Goal: Task Accomplishment & Management: Use online tool/utility

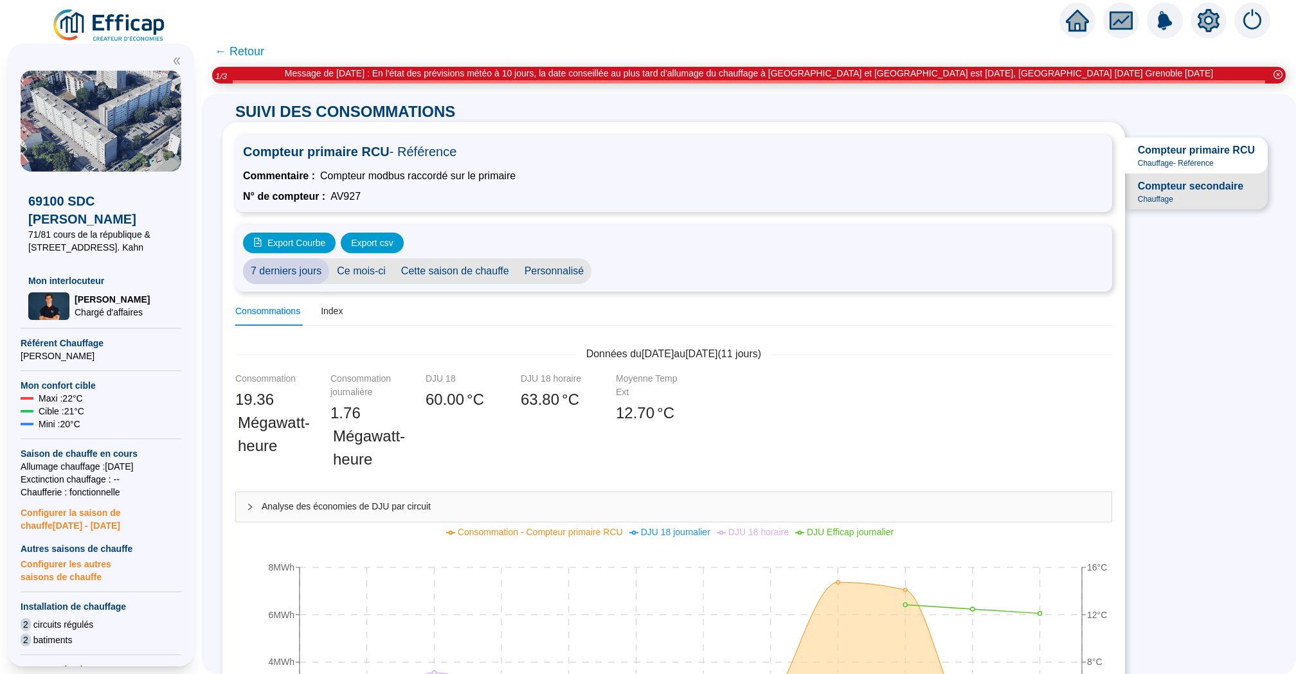
click at [1074, 22] on icon "home" at bounding box center [1077, 21] width 23 height 18
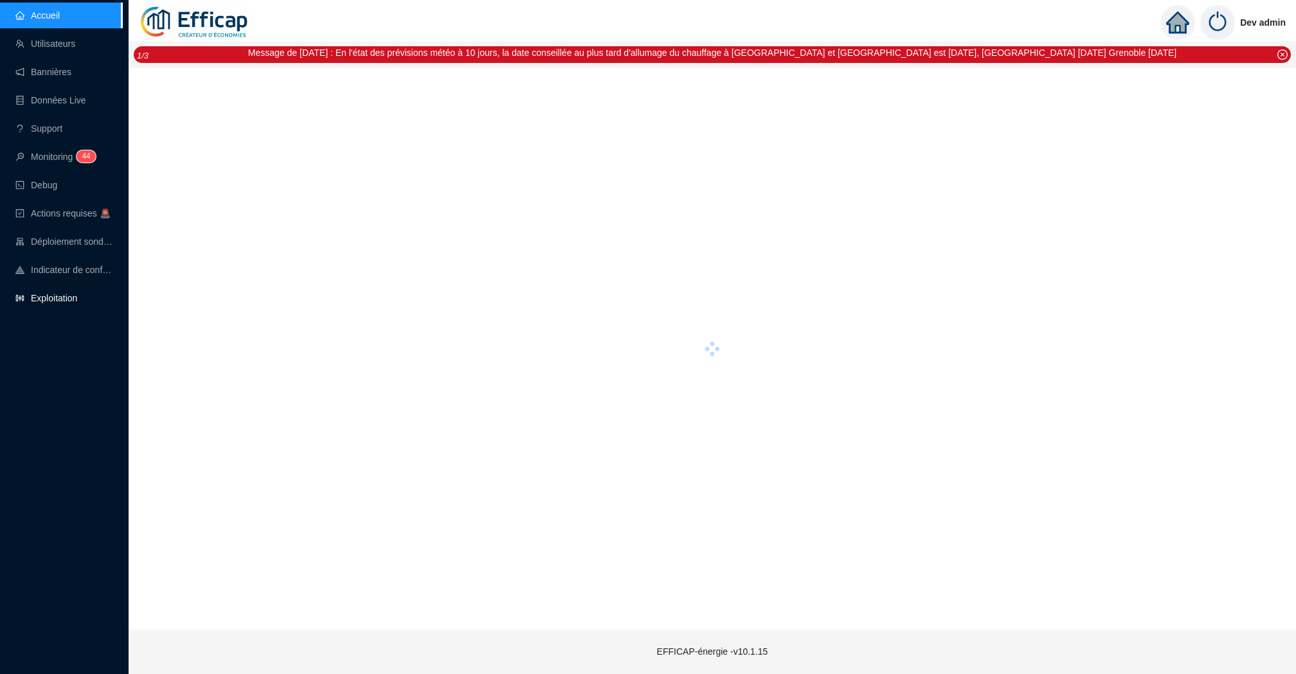
click at [67, 293] on link "Exploitation" at bounding box center [46, 298] width 62 height 10
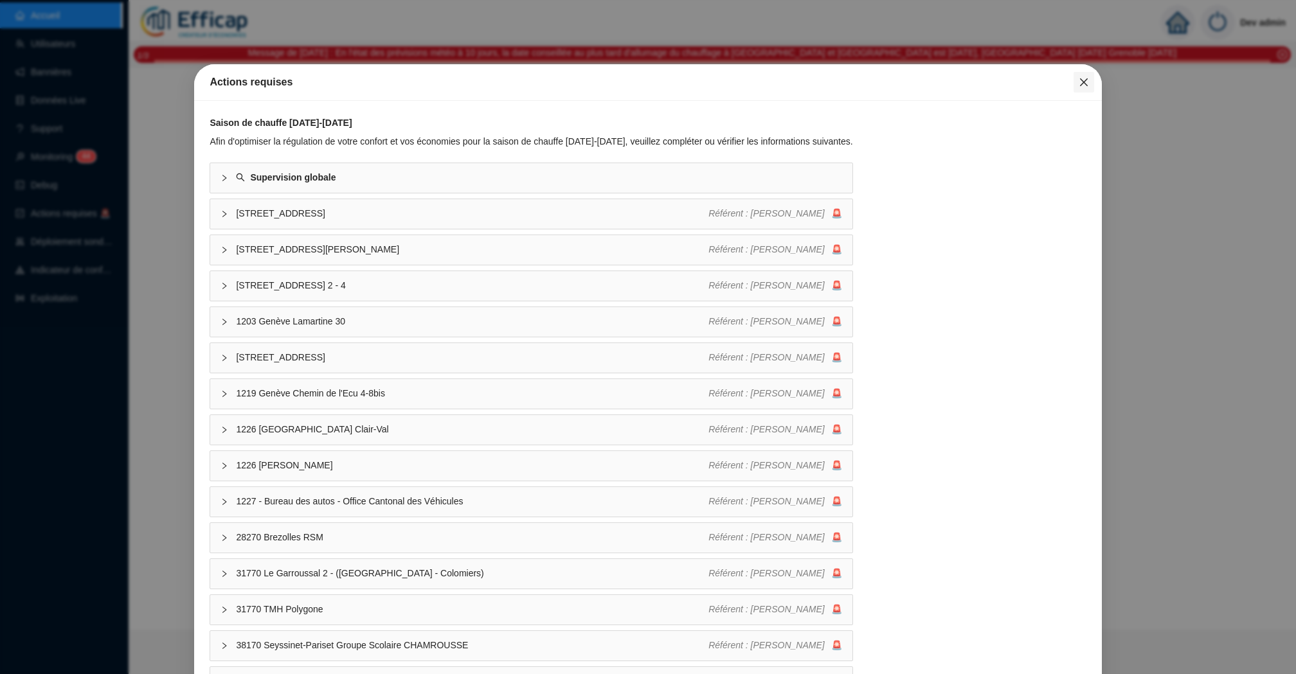
click at [1080, 79] on icon "close" at bounding box center [1083, 82] width 8 height 8
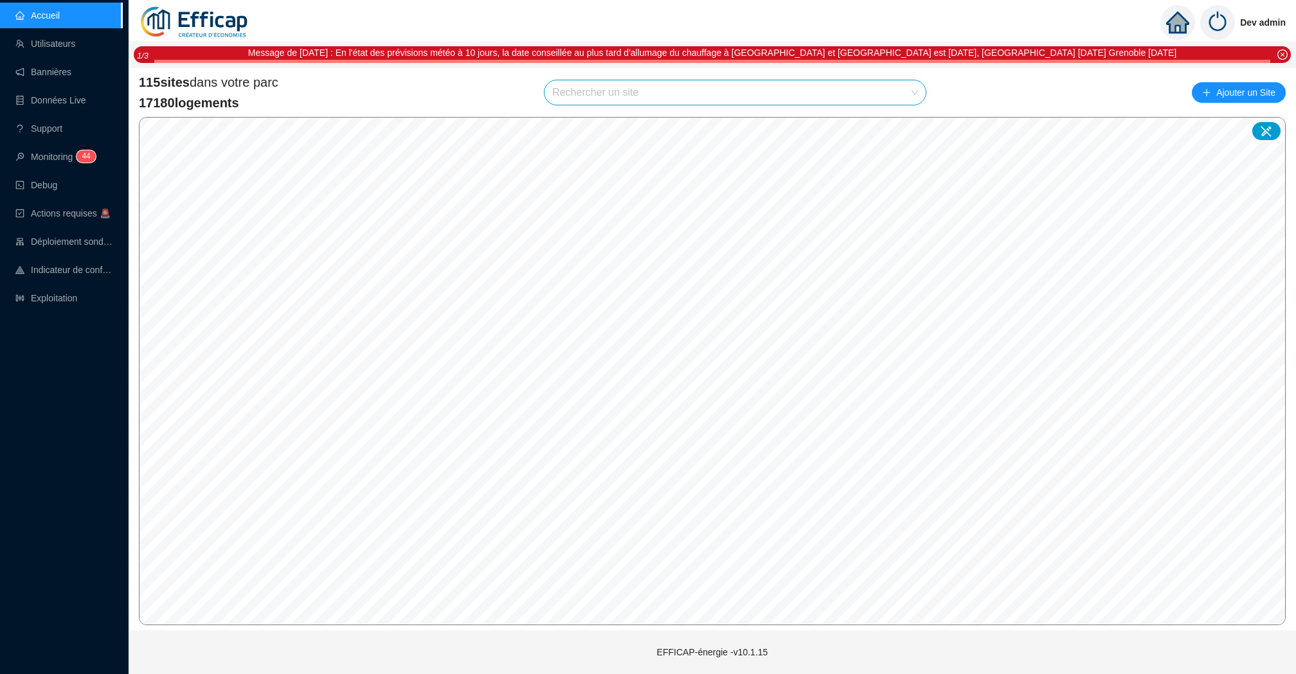
click at [752, 92] on input "search" at bounding box center [729, 92] width 354 height 24
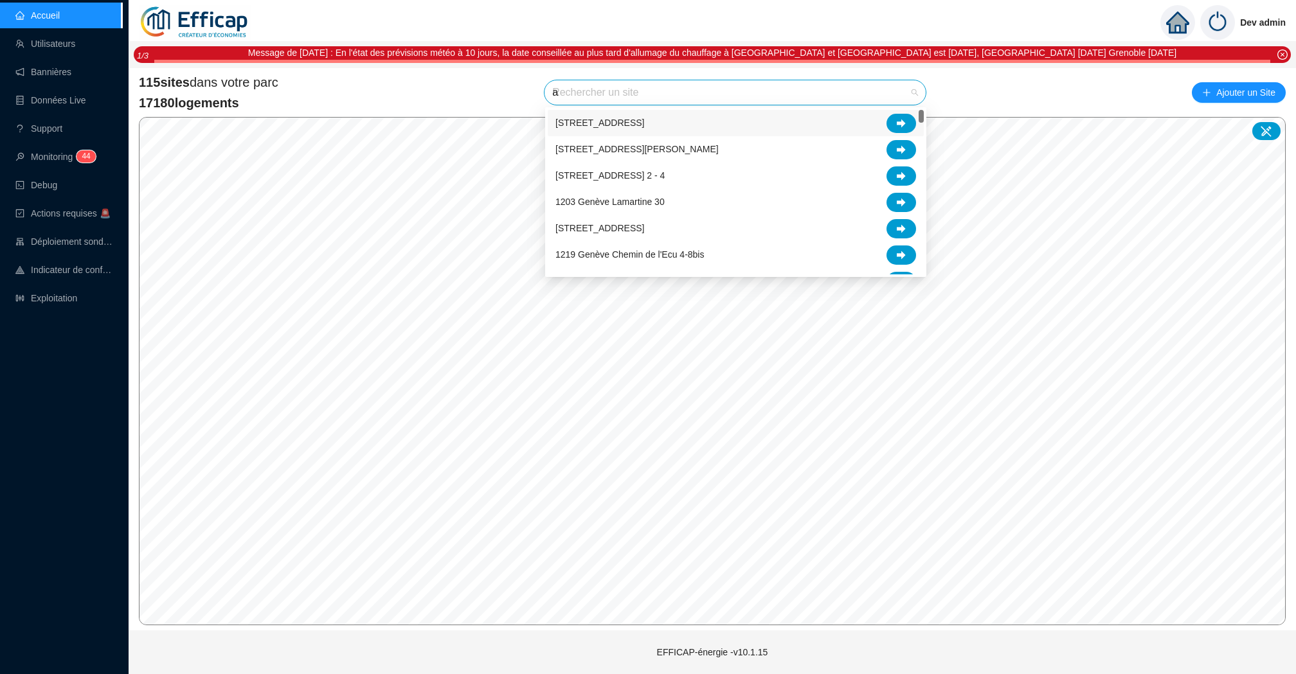
type input "al"
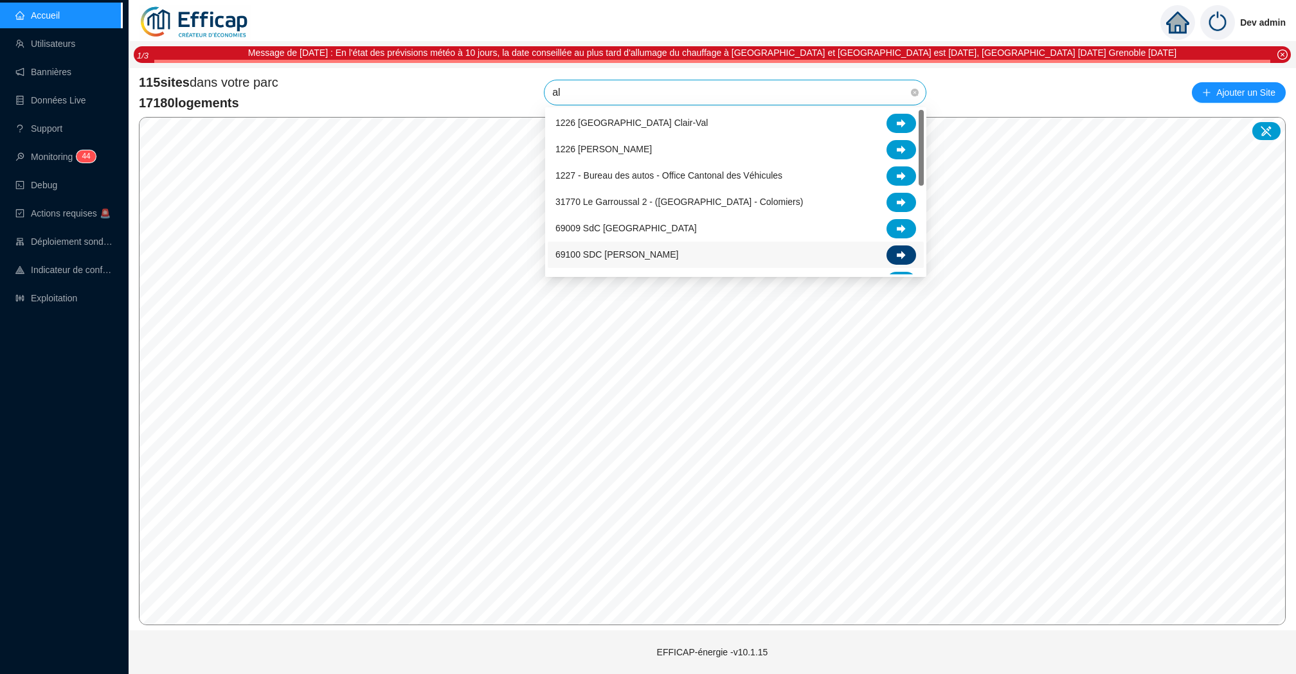
click at [906, 251] on icon at bounding box center [901, 255] width 9 height 9
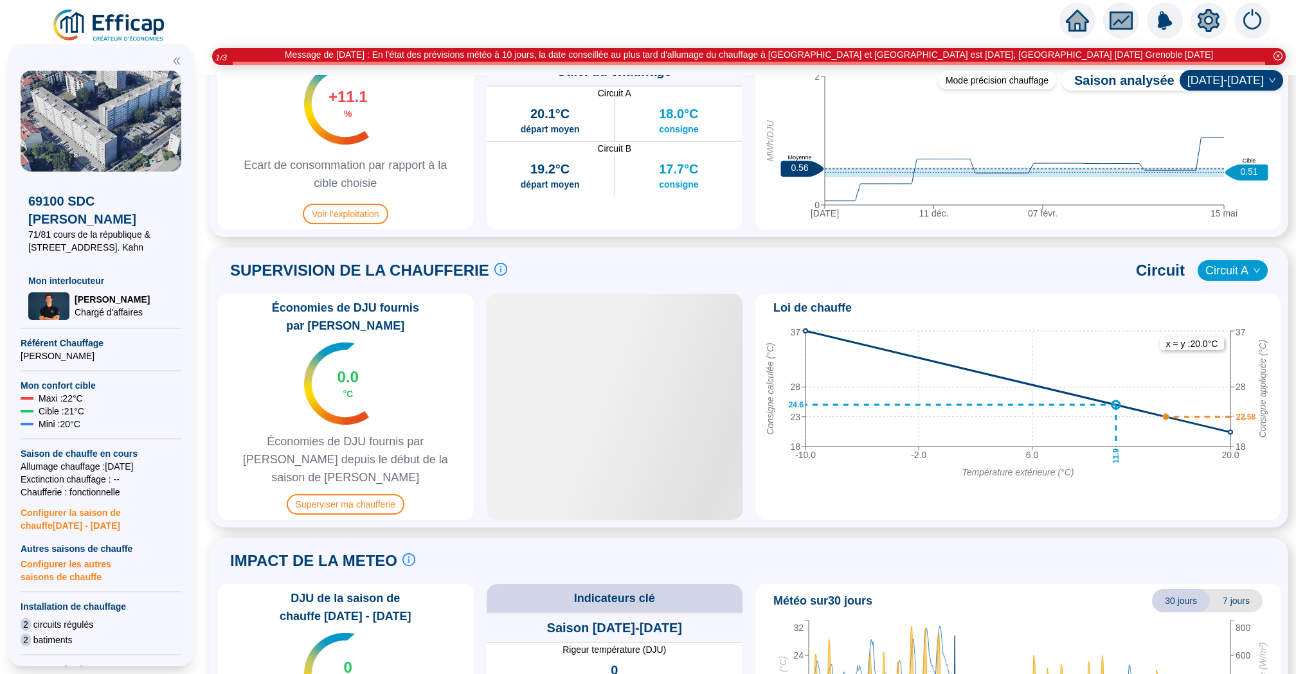
scroll to position [706, 0]
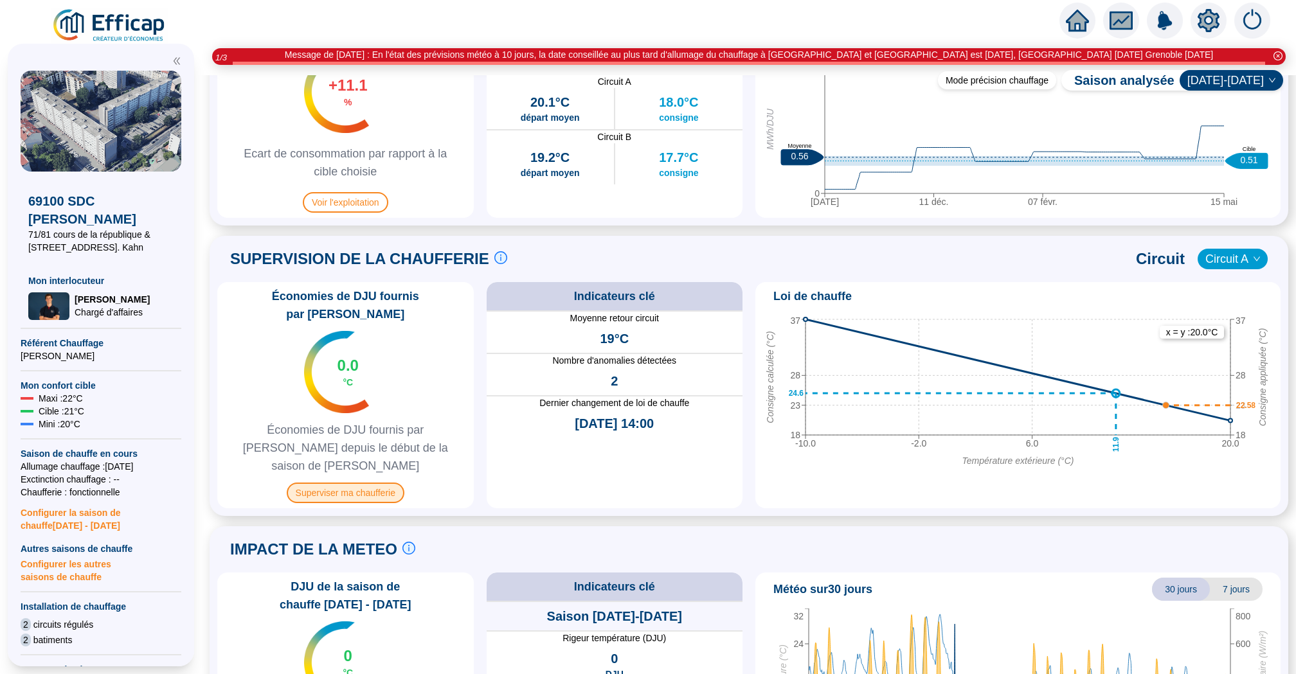
click at [357, 483] on span "Superviser ma chaufferie" at bounding box center [346, 493] width 118 height 21
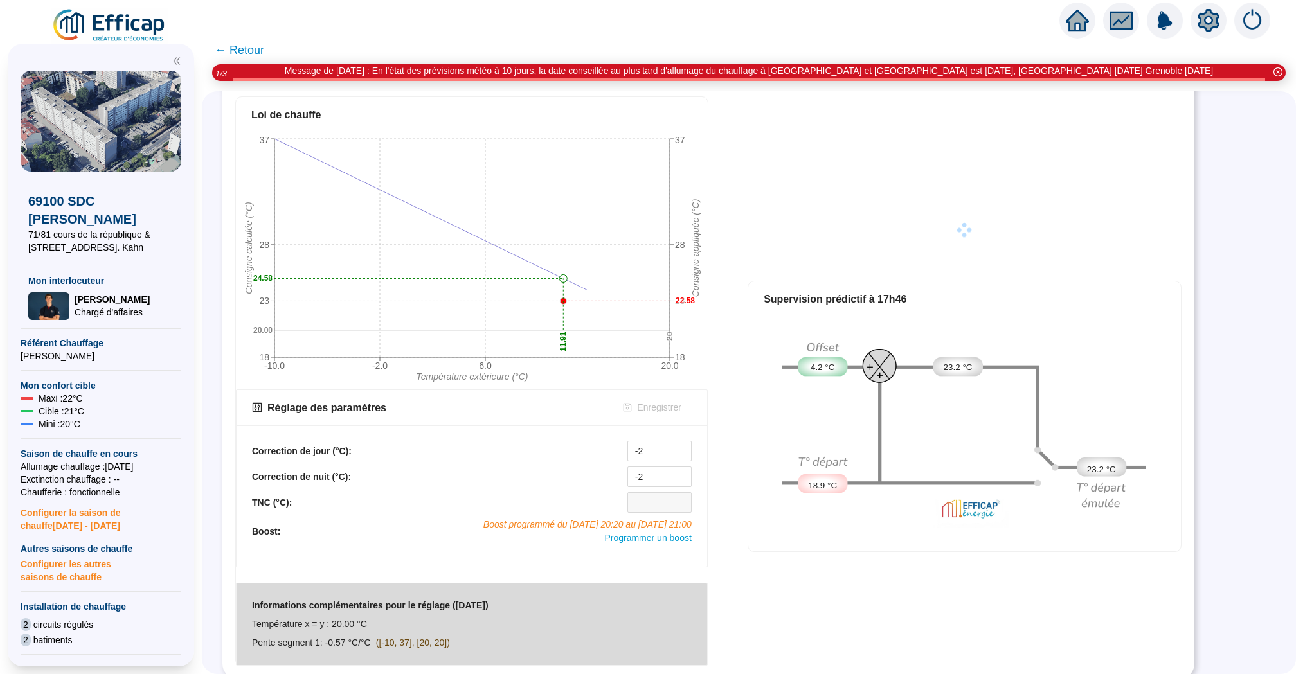
scroll to position [505, 0]
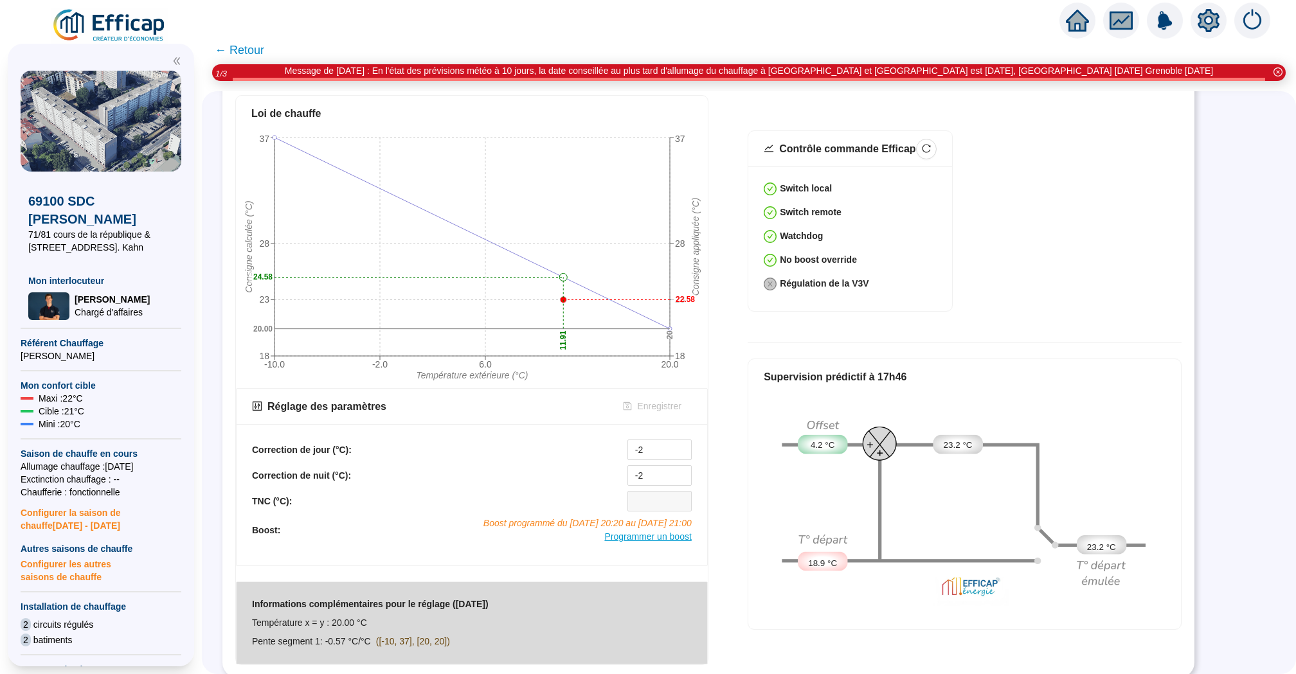
click at [639, 535] on span "Programmer un boost" at bounding box center [647, 537] width 87 height 10
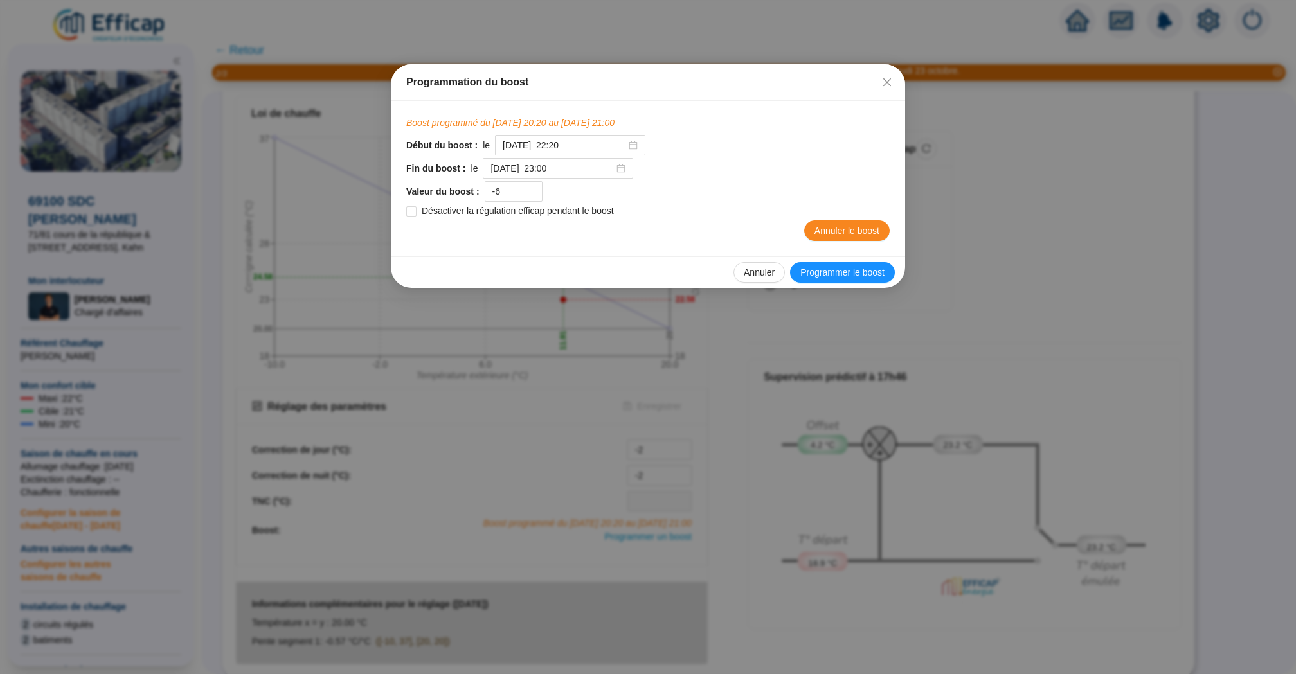
click at [758, 382] on div "Programmation du boost Boost programmé du 11/10/2025 20:20 au 11/10/2025 21:00 …" at bounding box center [648, 337] width 1296 height 674
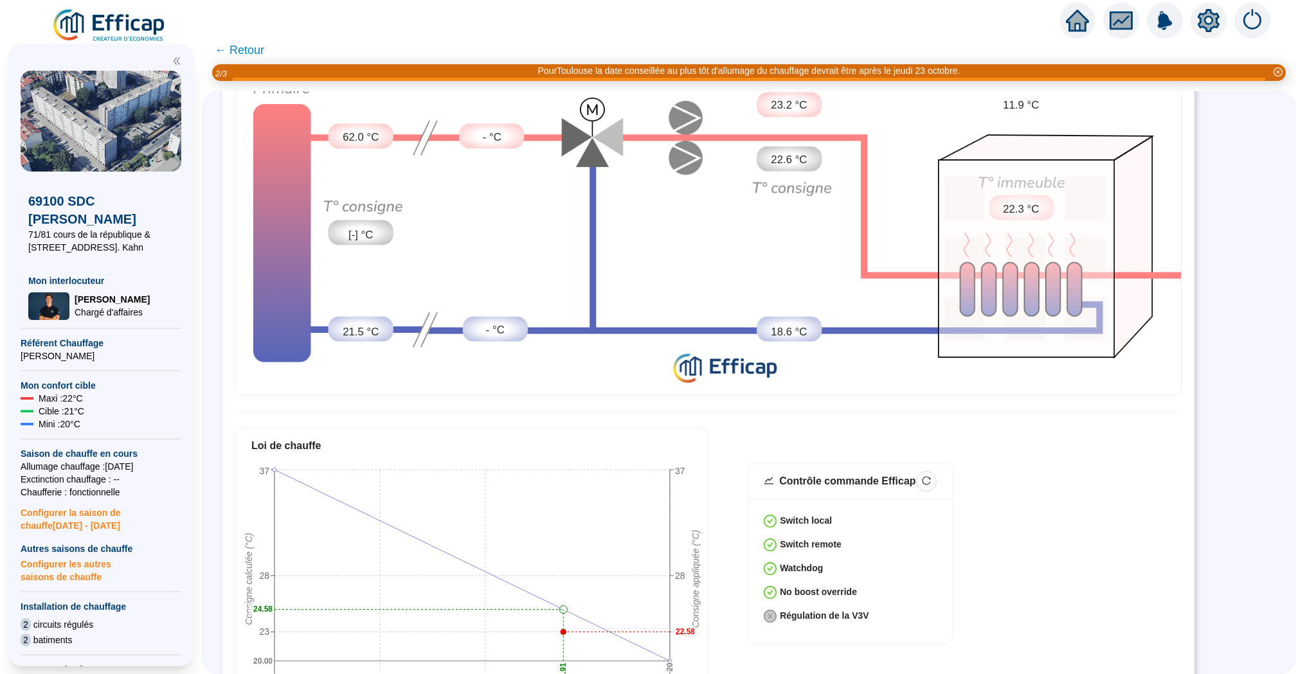
scroll to position [24, 0]
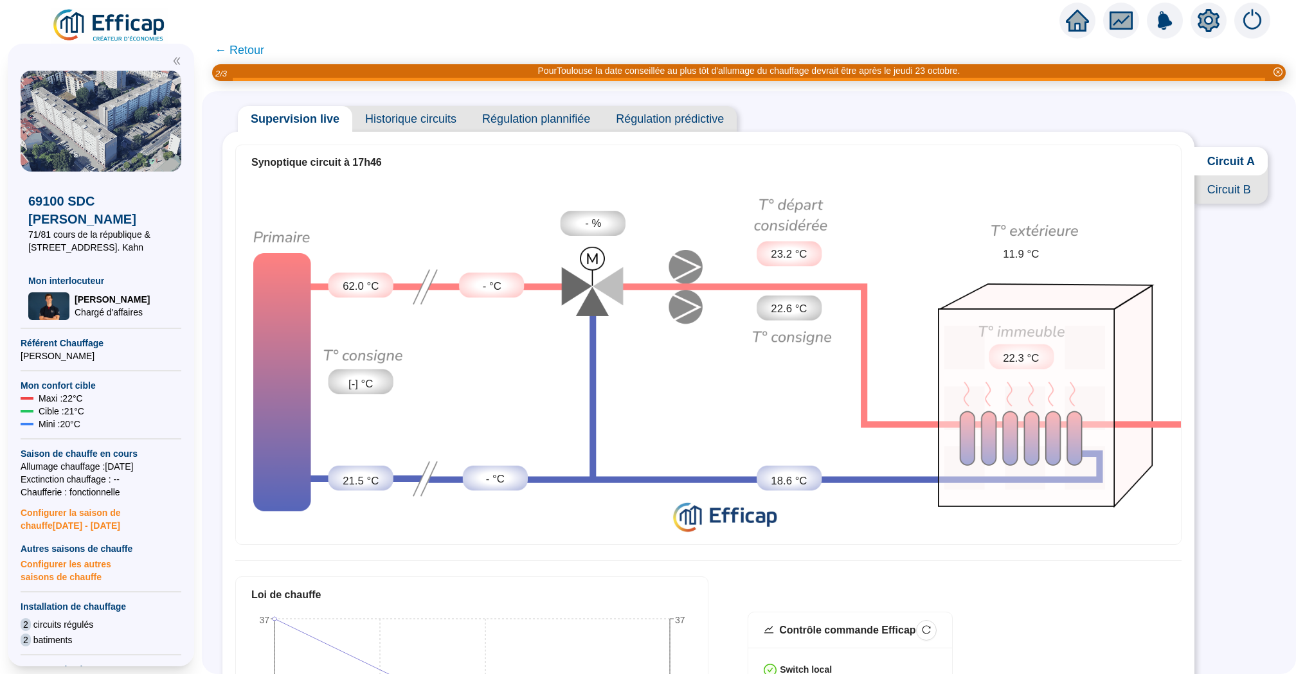
click at [1218, 186] on span "Circuit B" at bounding box center [1230, 189] width 73 height 28
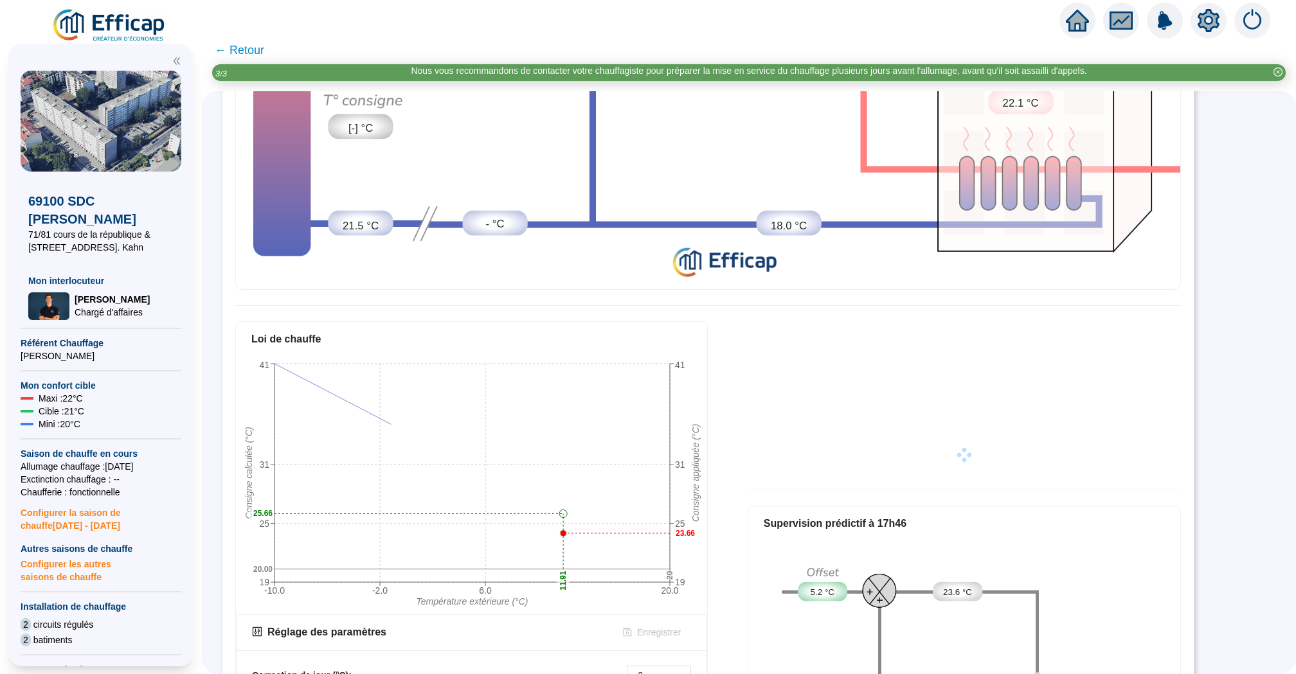
scroll to position [506, 0]
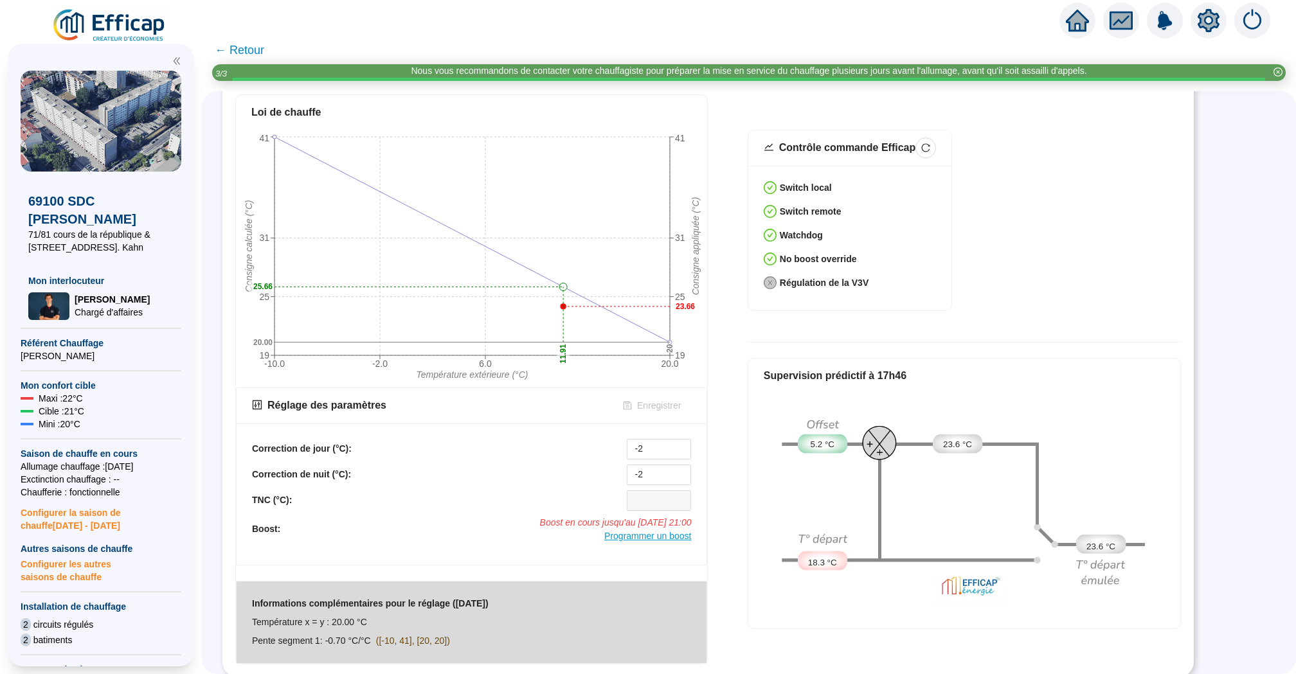
click at [651, 537] on span "Programmer un boost" at bounding box center [647, 536] width 87 height 10
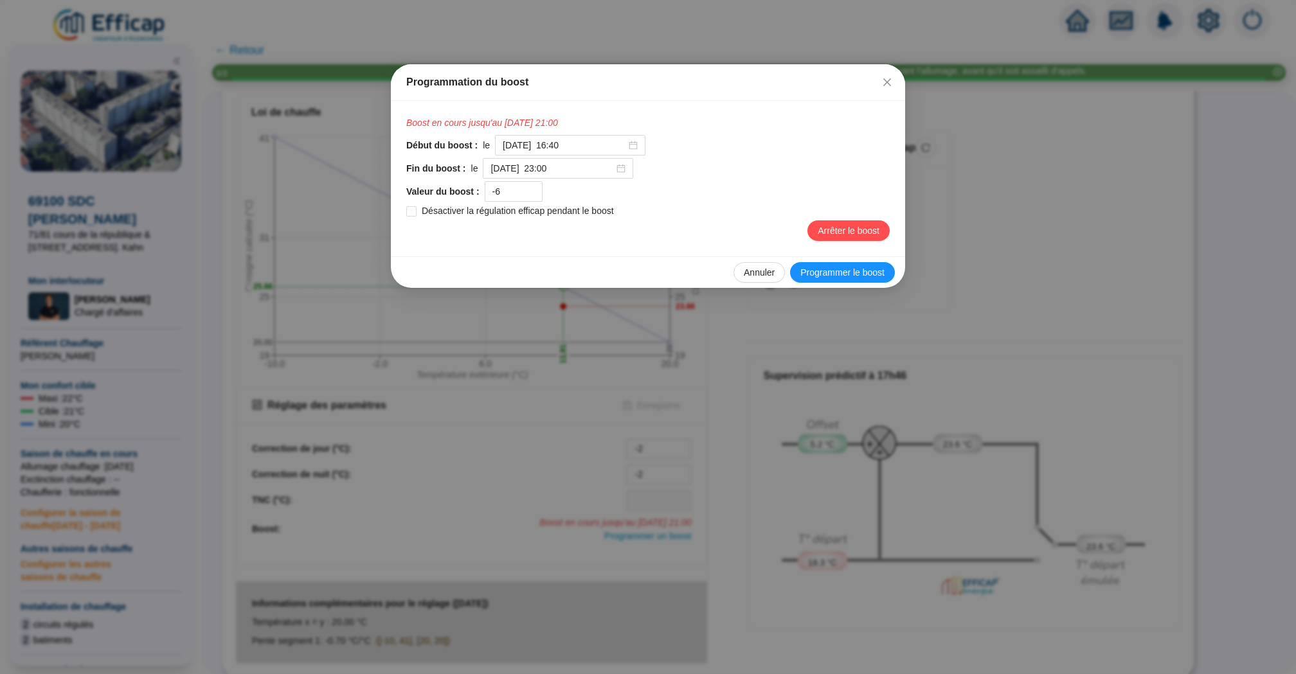
click at [1051, 262] on div "Programmation du boost Boost en cours jusqu'au 11/10/2025 21:00 Début du boost …" at bounding box center [648, 337] width 1296 height 674
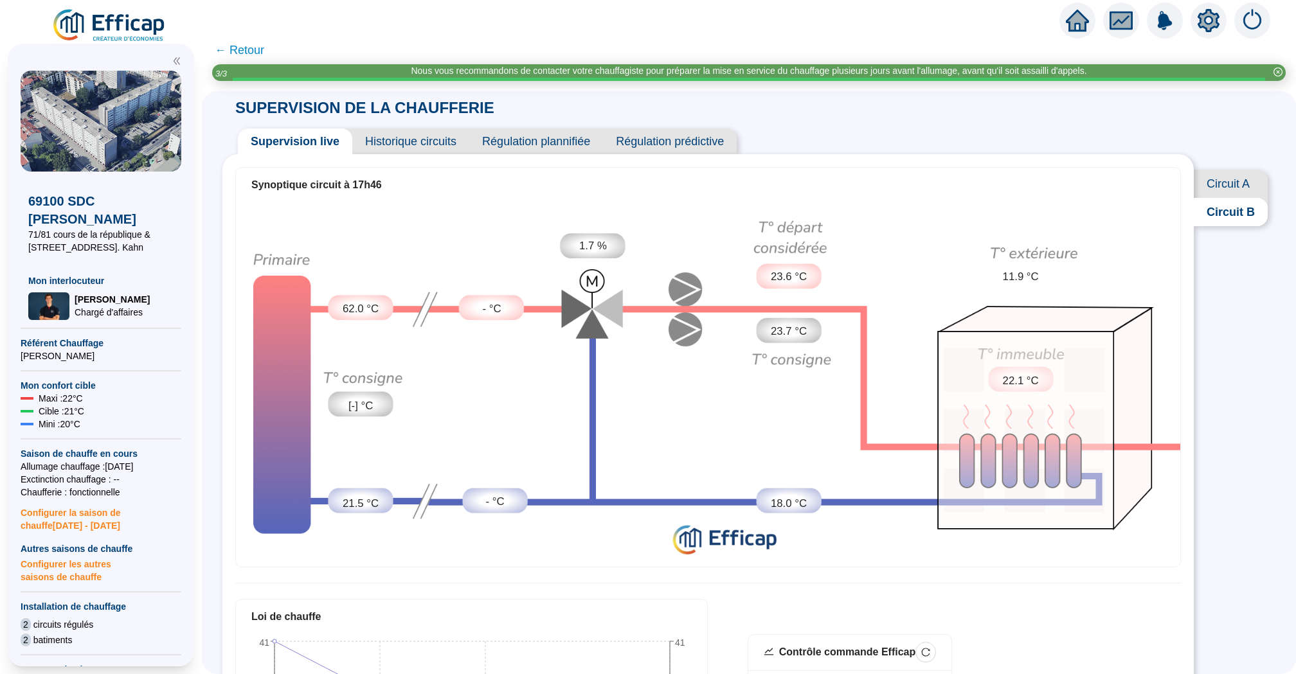
scroll to position [0, 0]
click at [1238, 174] on span "Circuit A" at bounding box center [1230, 185] width 74 height 28
click at [1220, 211] on span "Circuit B" at bounding box center [1230, 213] width 73 height 28
click at [419, 145] on span "Historique circuits" at bounding box center [410, 143] width 117 height 26
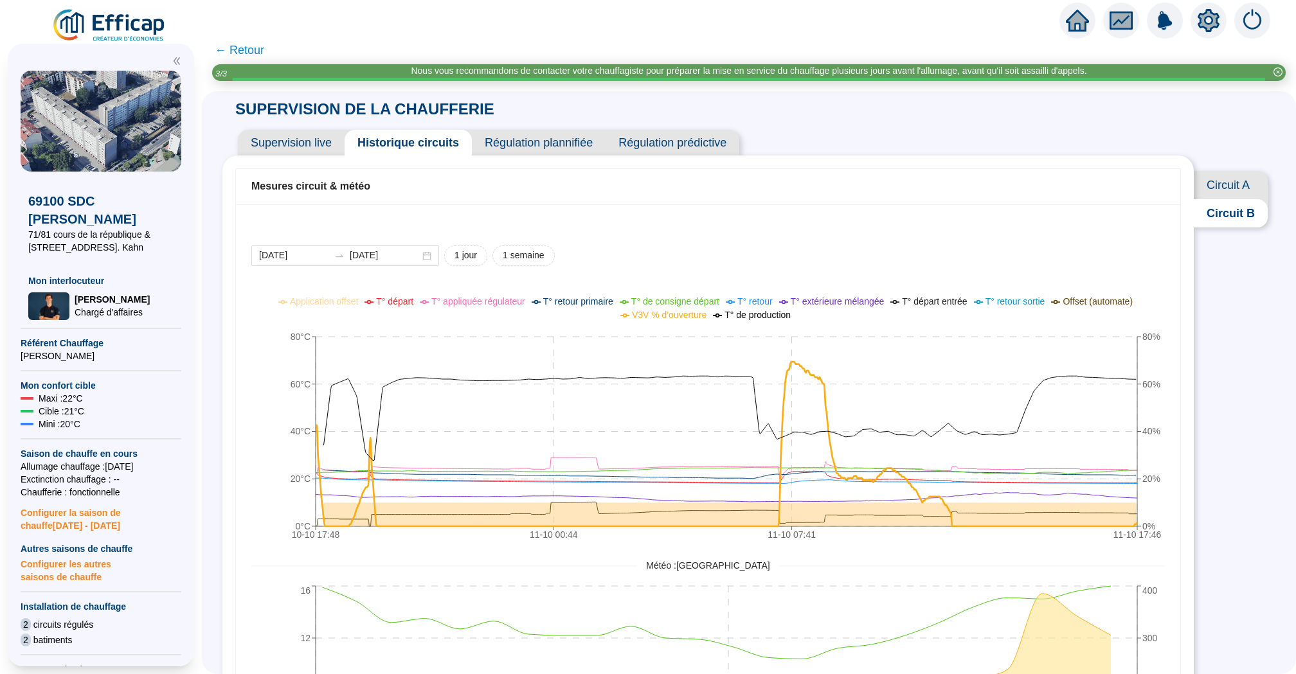
click at [1217, 196] on span "Circuit A" at bounding box center [1230, 185] width 74 height 28
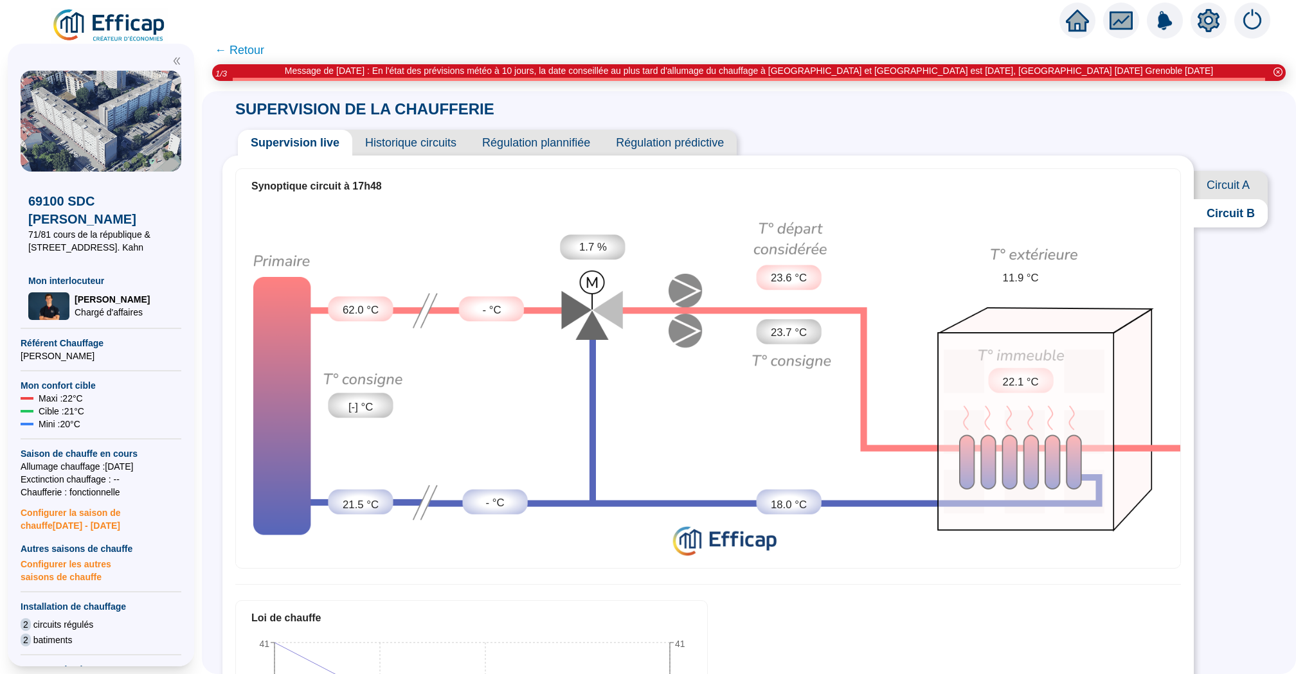
click at [424, 143] on span "Historique circuits" at bounding box center [410, 143] width 117 height 26
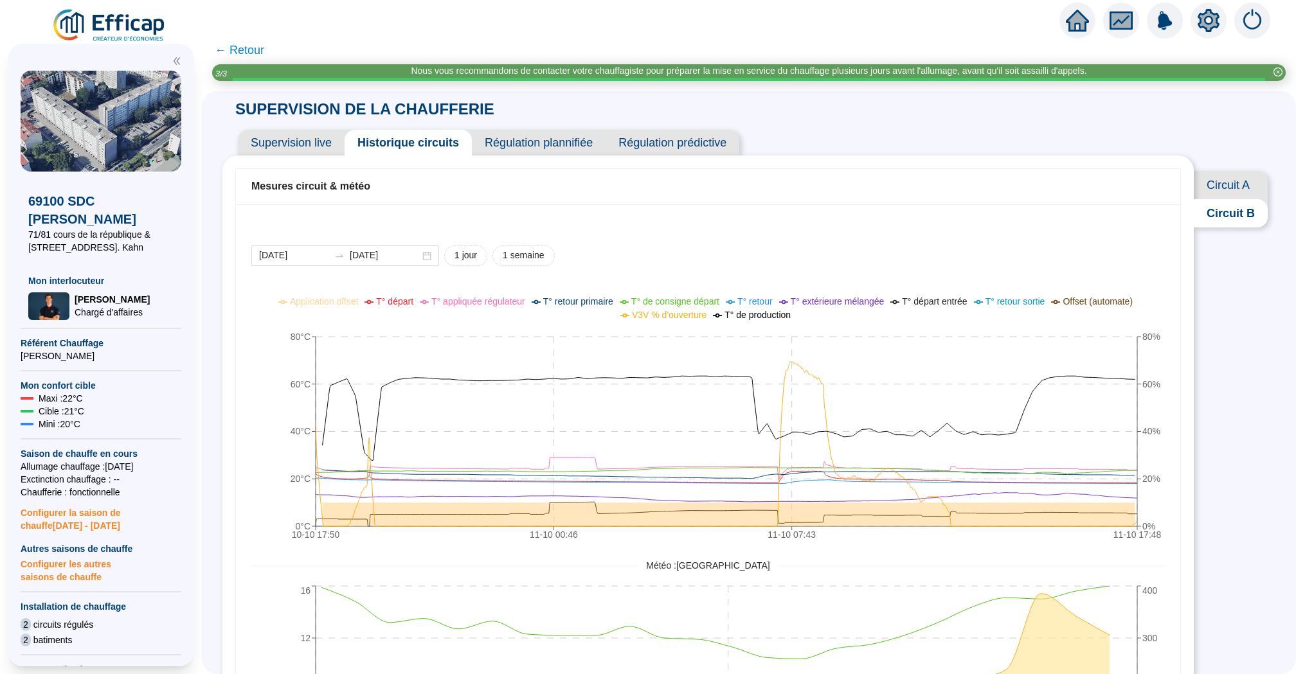
click at [1219, 181] on span "Circuit A" at bounding box center [1230, 185] width 74 height 28
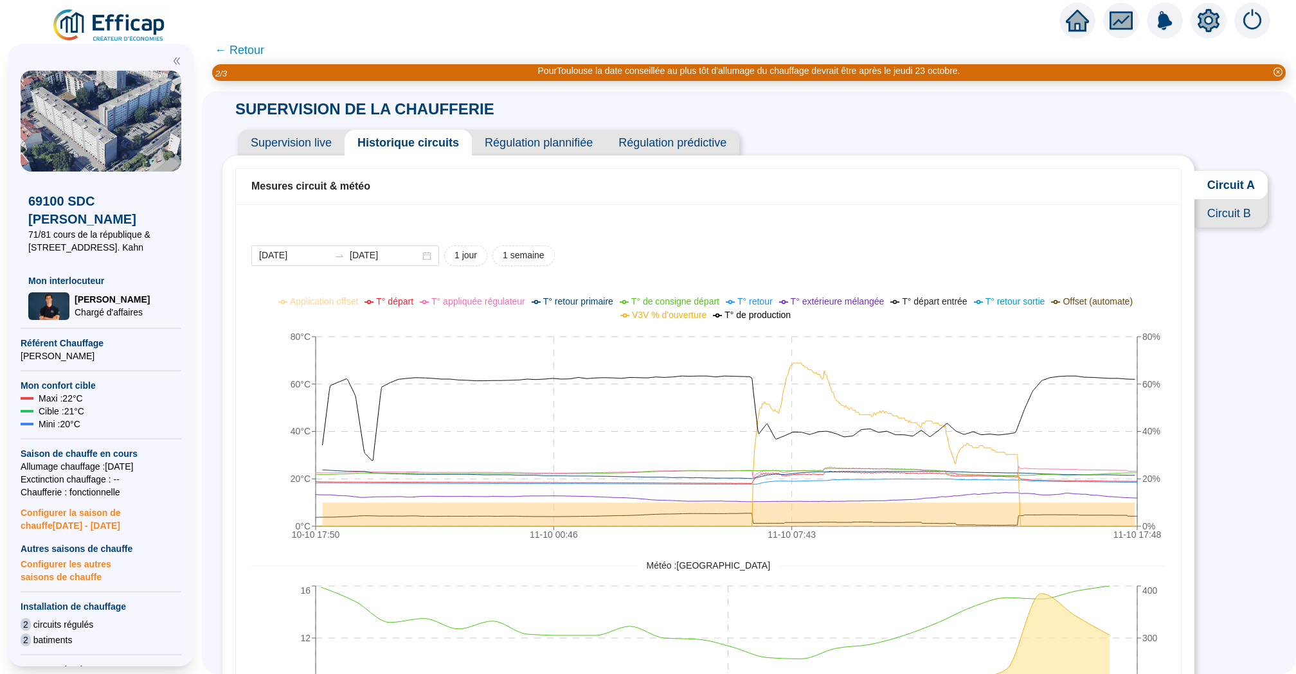
click at [279, 148] on span "Supervision live" at bounding box center [291, 143] width 107 height 26
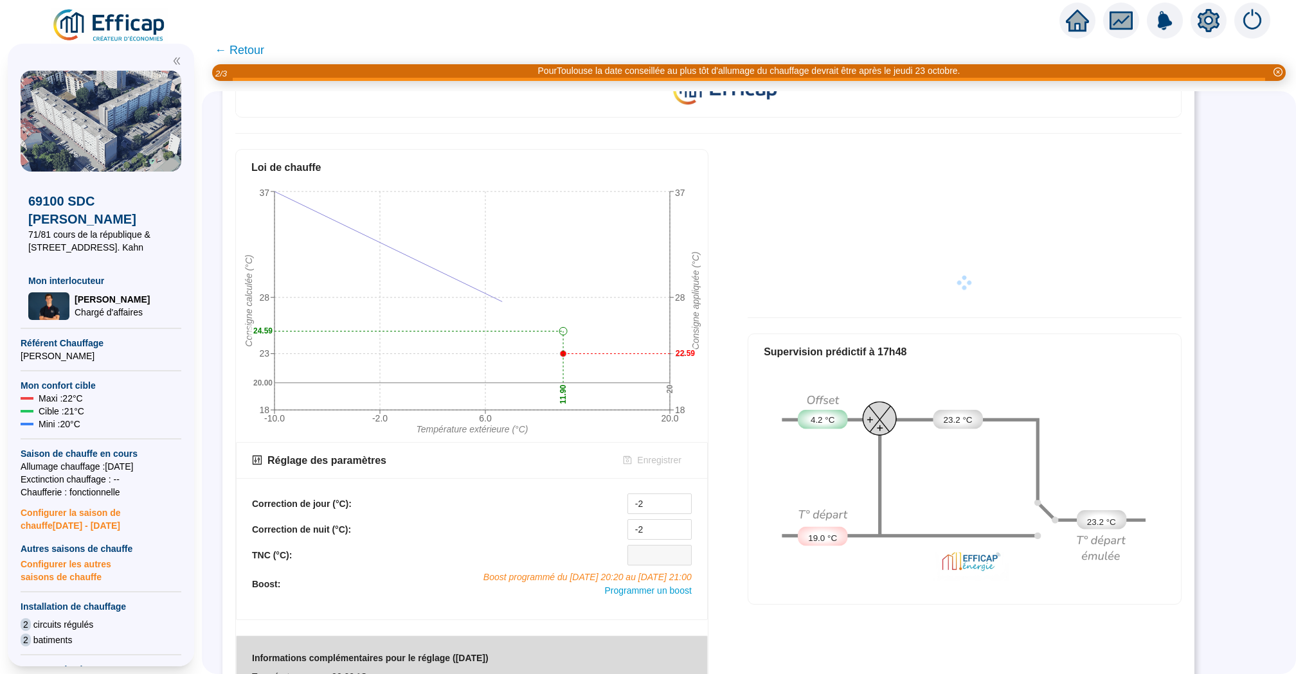
scroll to position [505, 0]
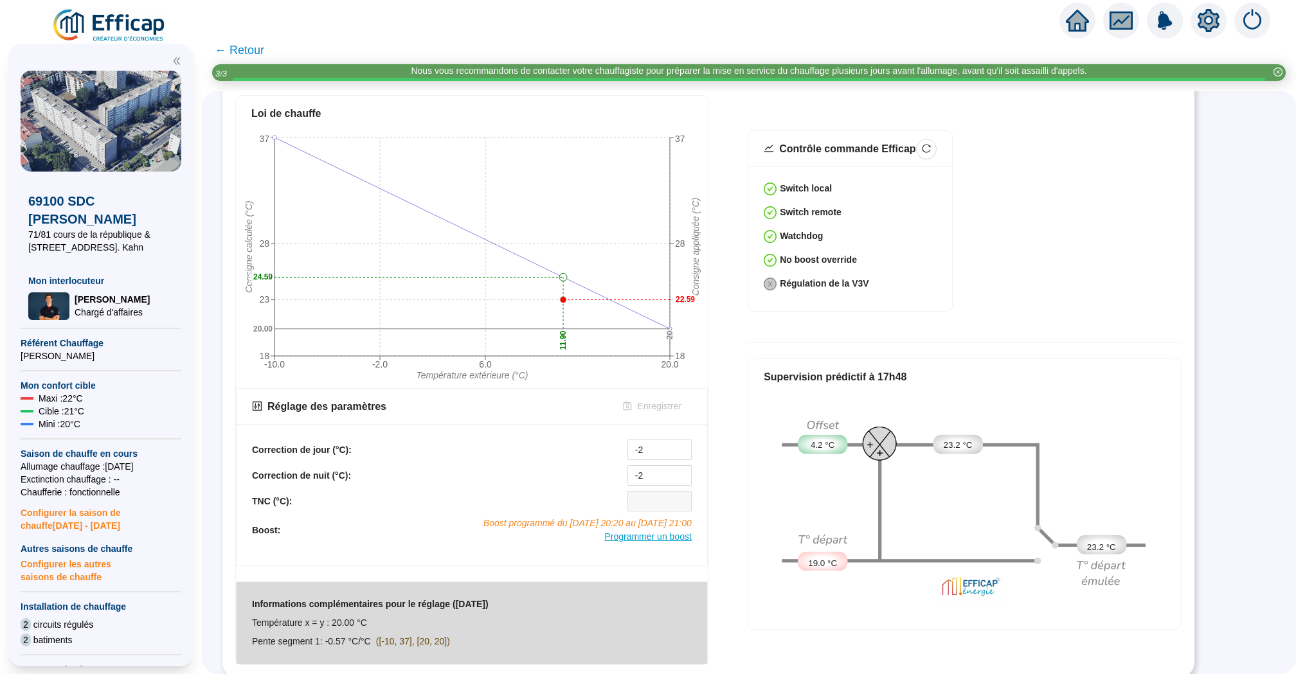
click at [668, 534] on span "Programmer un boost" at bounding box center [647, 537] width 87 height 10
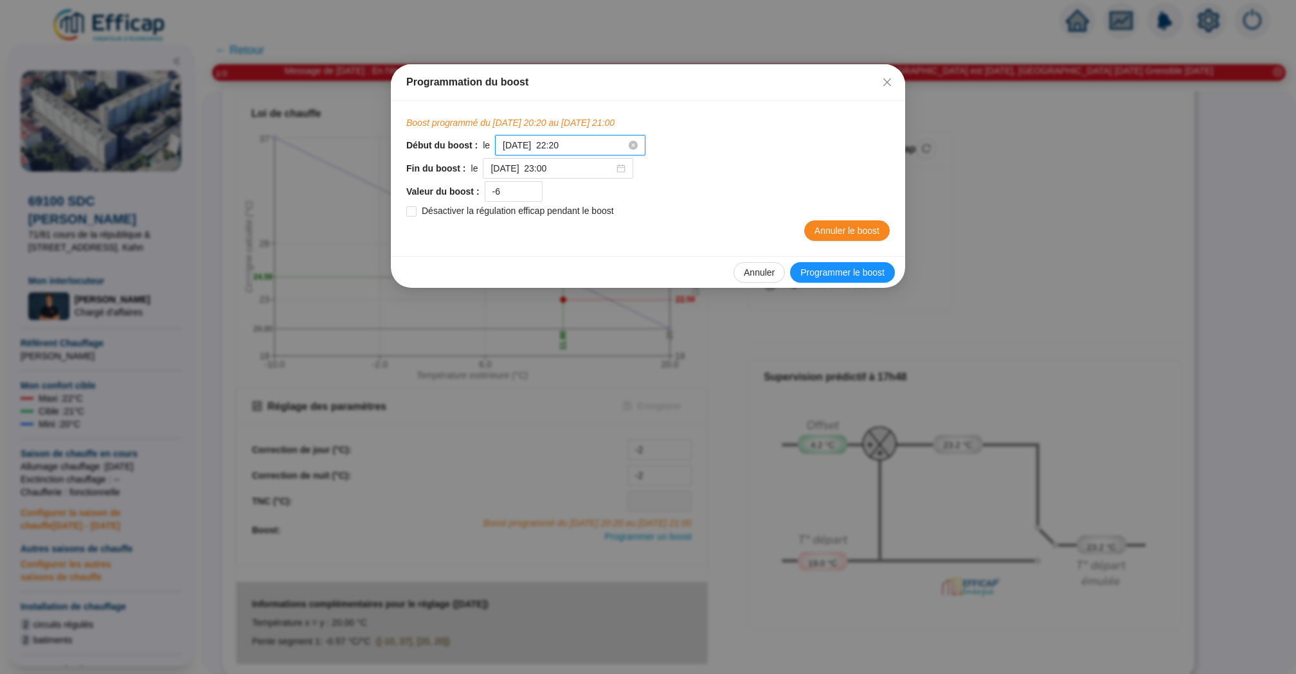
click at [596, 144] on input "2025-10-11 à 22:20" at bounding box center [564, 145] width 123 height 13
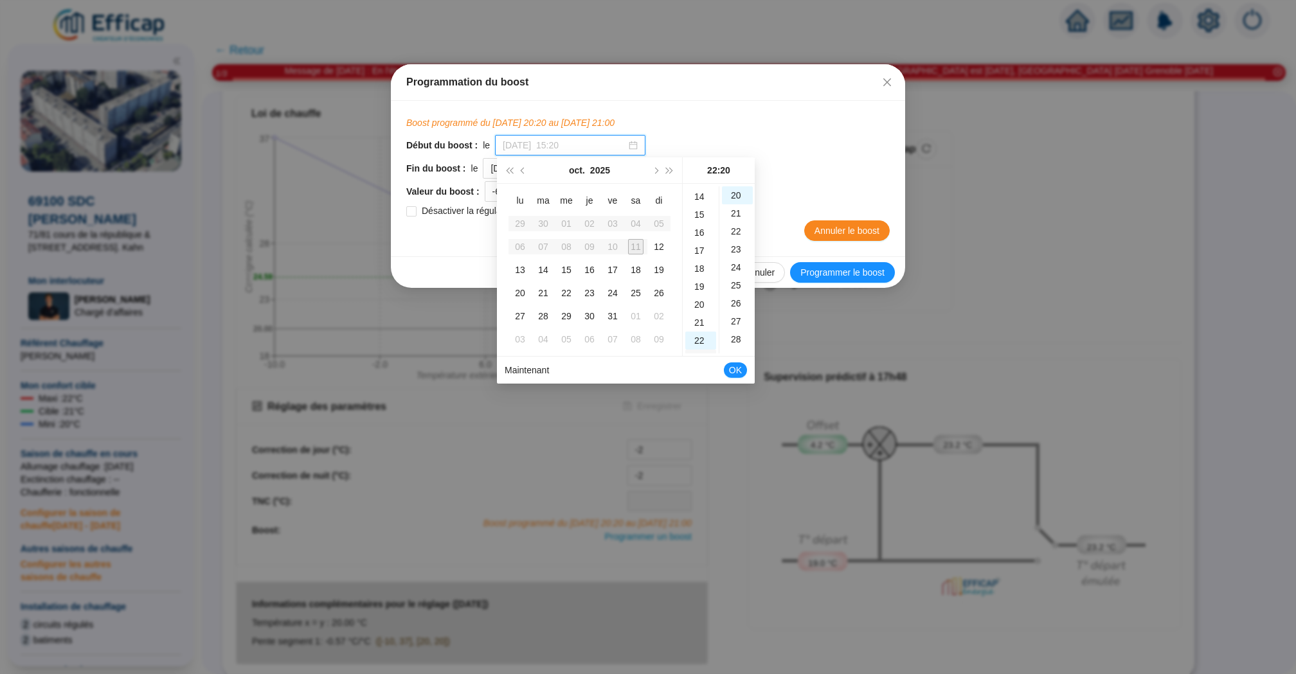
scroll to position [238, 0]
click at [702, 266] on div "17" at bounding box center [700, 264] width 31 height 18
click at [739, 313] on div "49" at bounding box center [737, 311] width 31 height 18
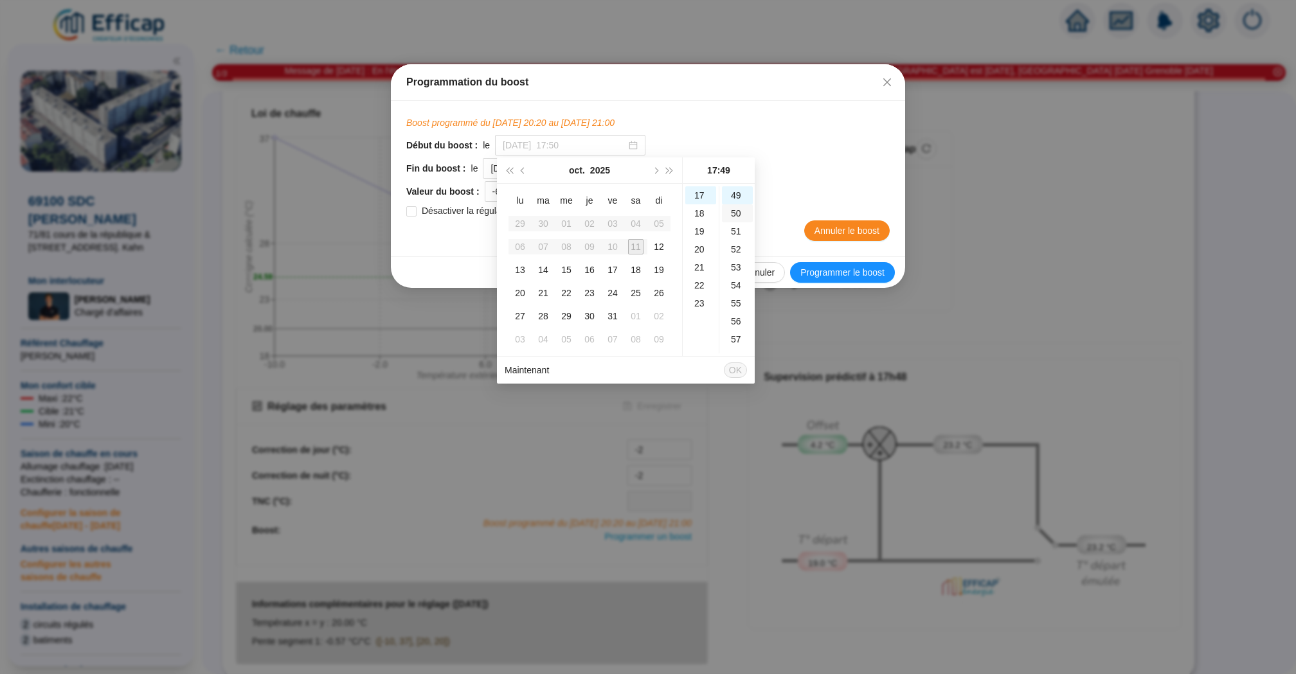
click at [738, 213] on div "50" at bounding box center [737, 213] width 31 height 18
type input "2025-10-11 à 17:50"
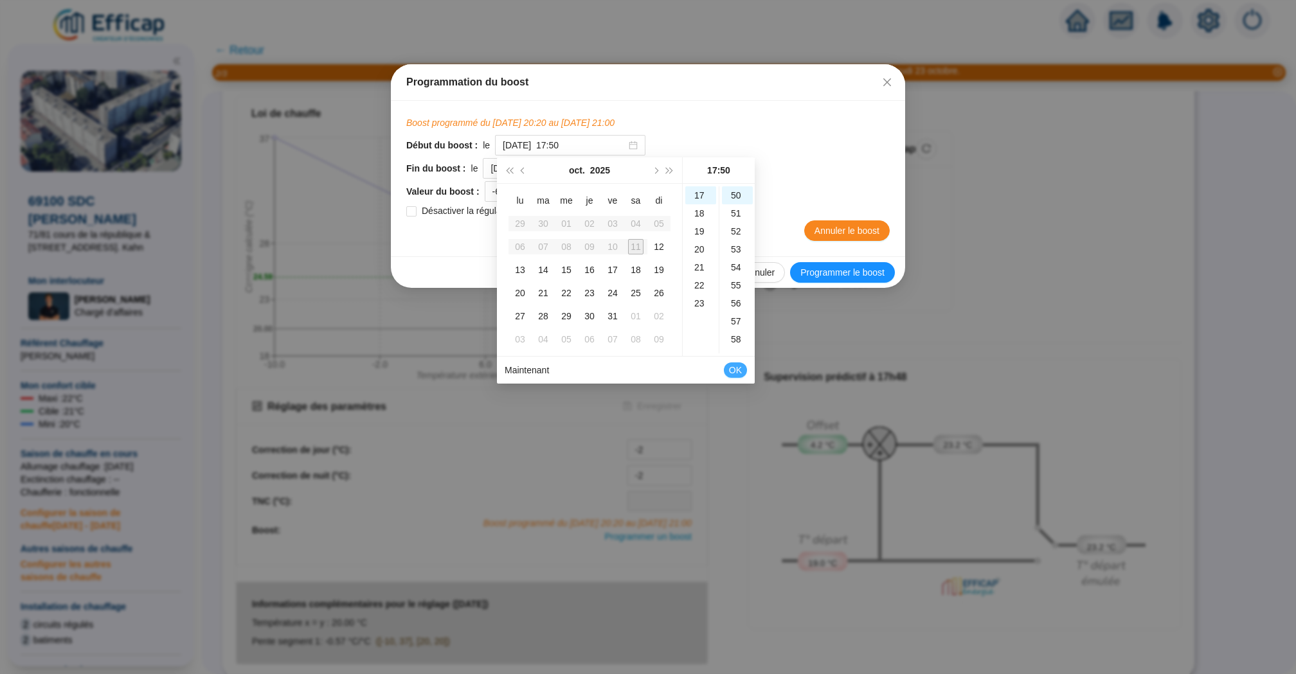
click at [734, 373] on span "OK" at bounding box center [735, 370] width 13 height 24
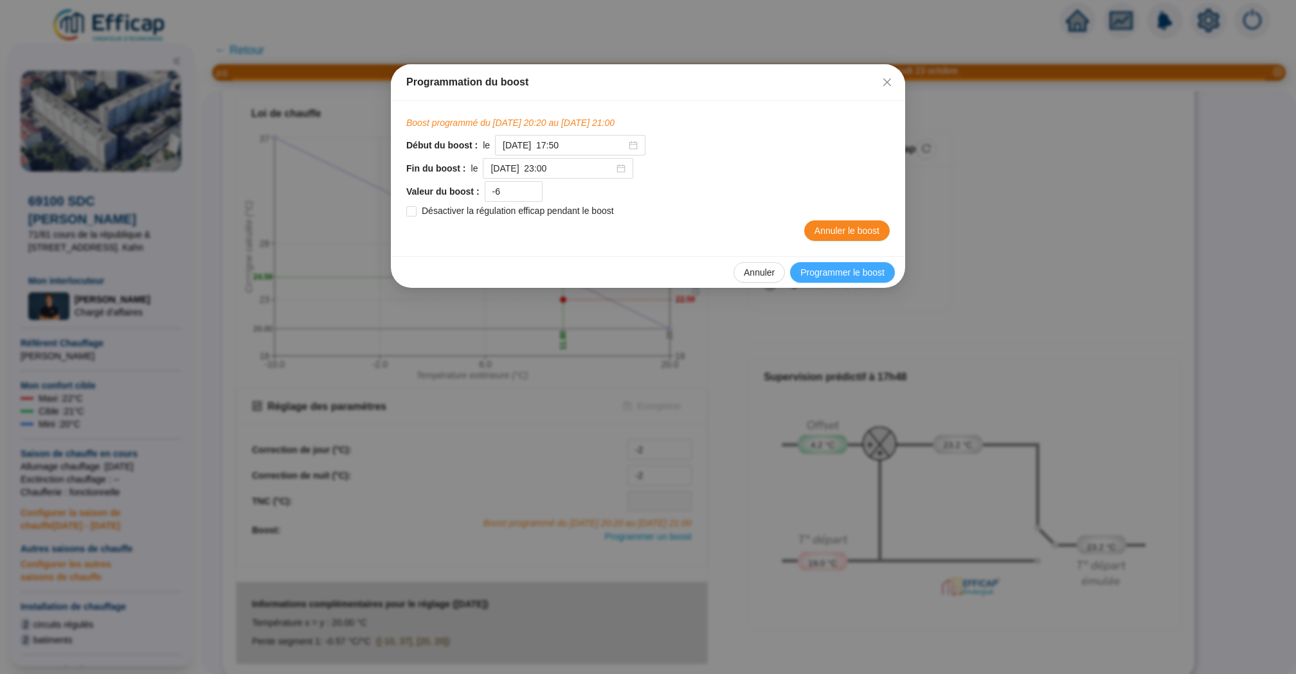
click at [835, 273] on span "Programmer le boost" at bounding box center [842, 272] width 84 height 13
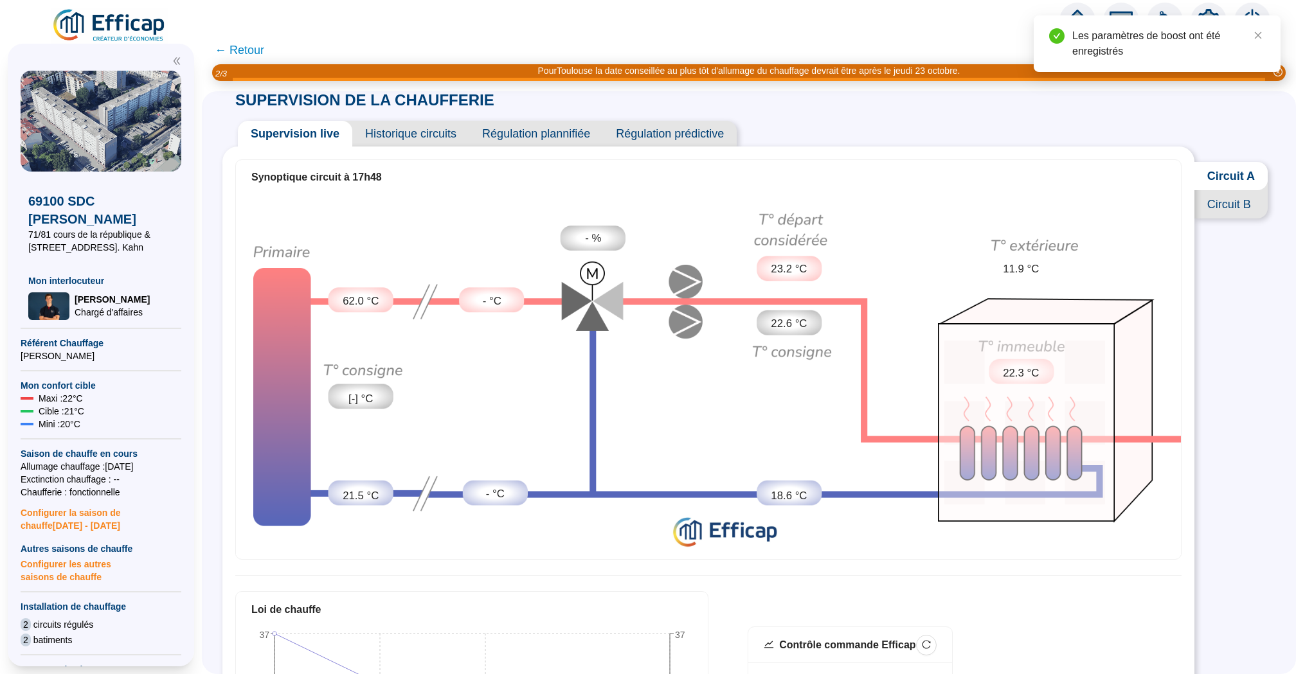
scroll to position [0, 0]
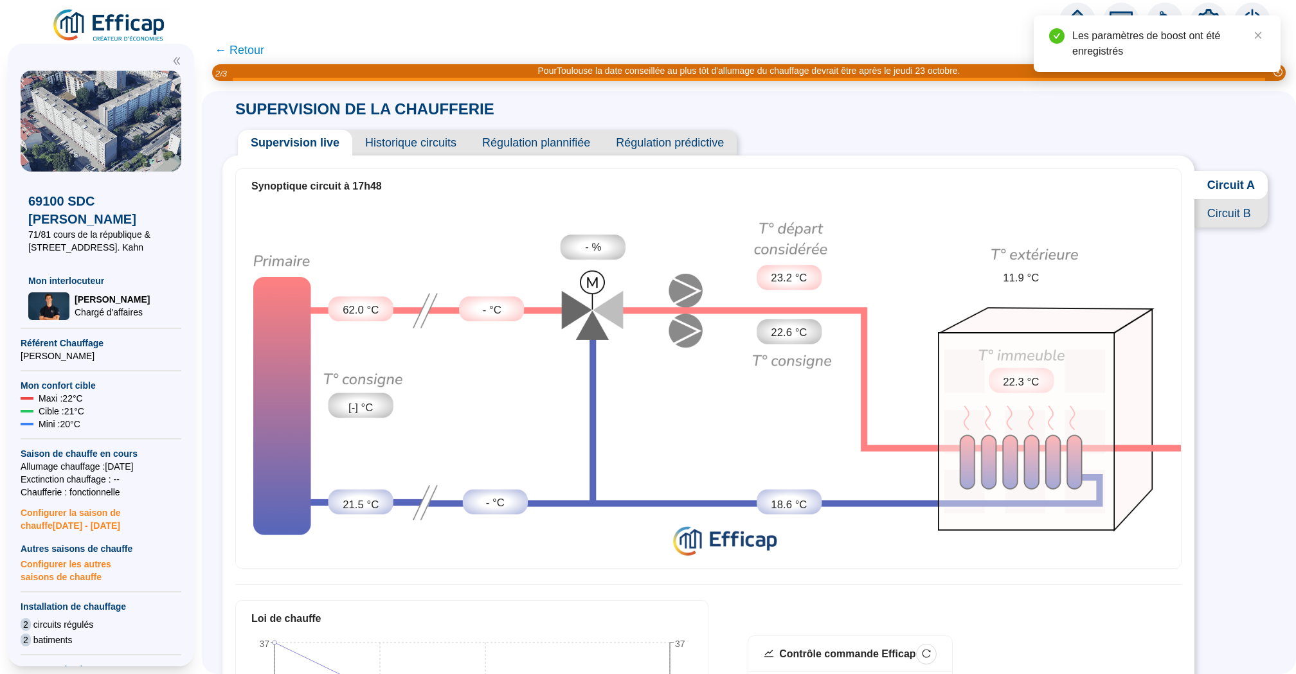
click at [1210, 215] on span "Circuit B" at bounding box center [1230, 213] width 73 height 28
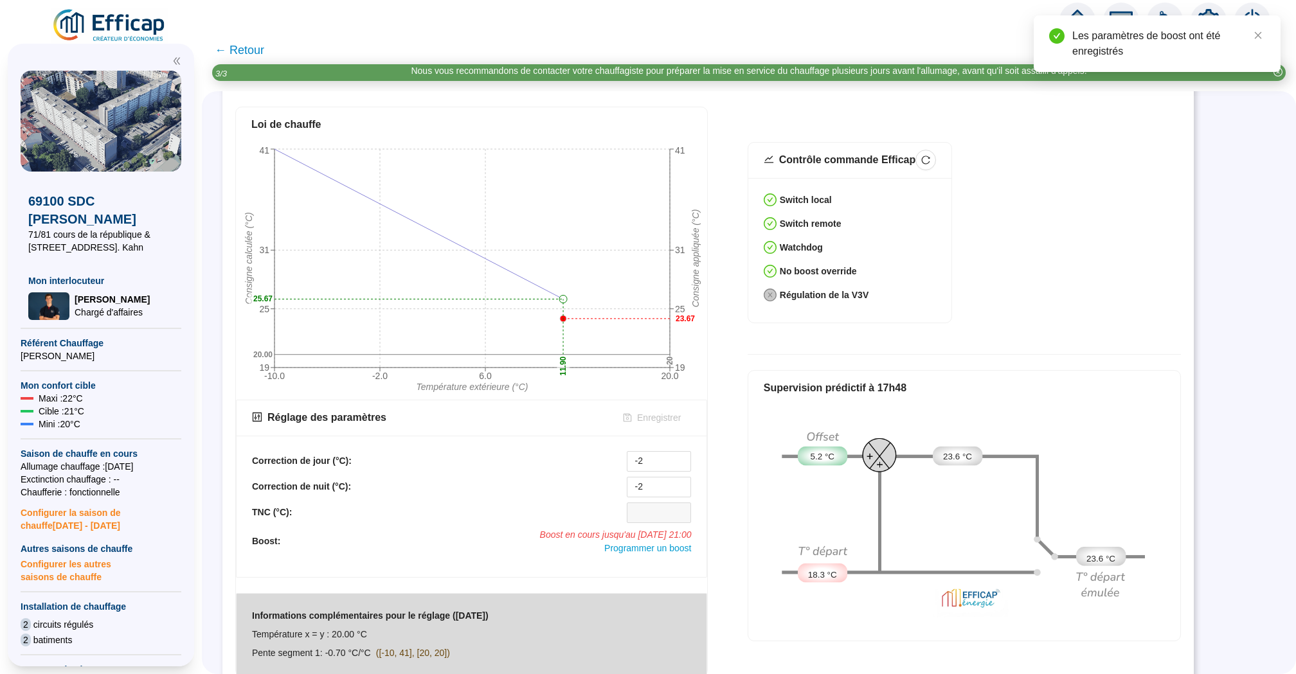
scroll to position [506, 0]
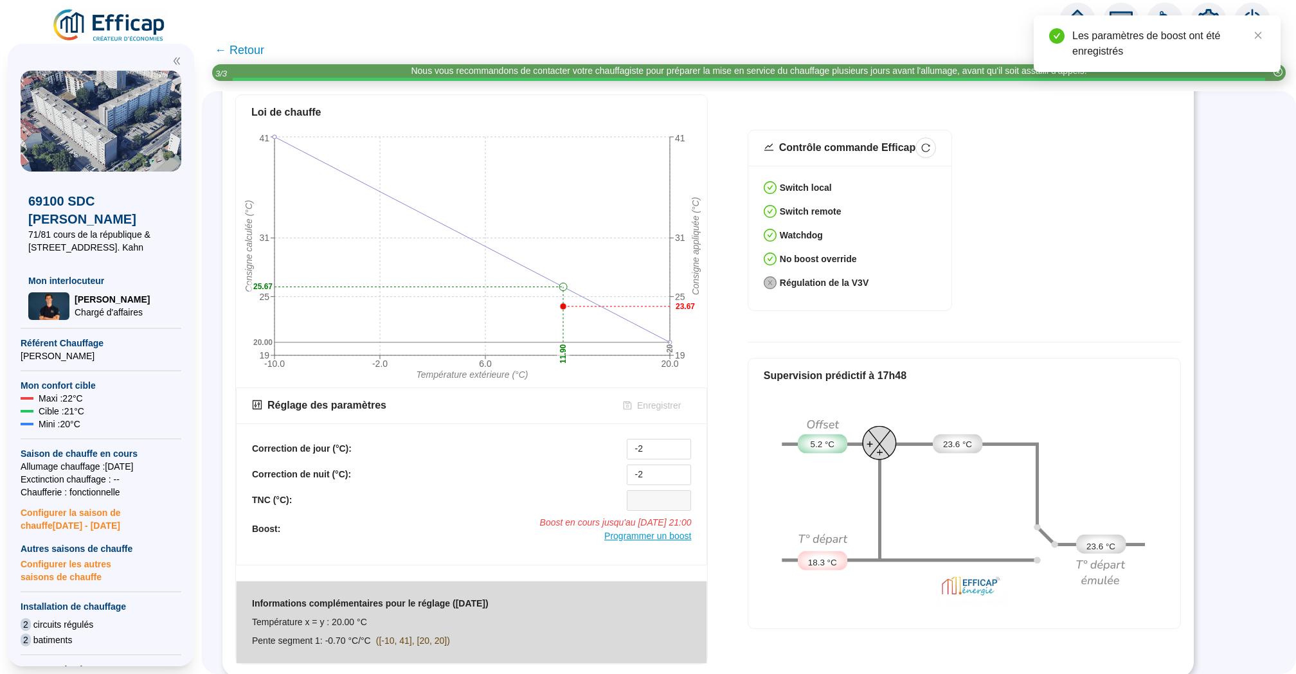
click at [643, 532] on span "Programmer un boost" at bounding box center [647, 536] width 87 height 10
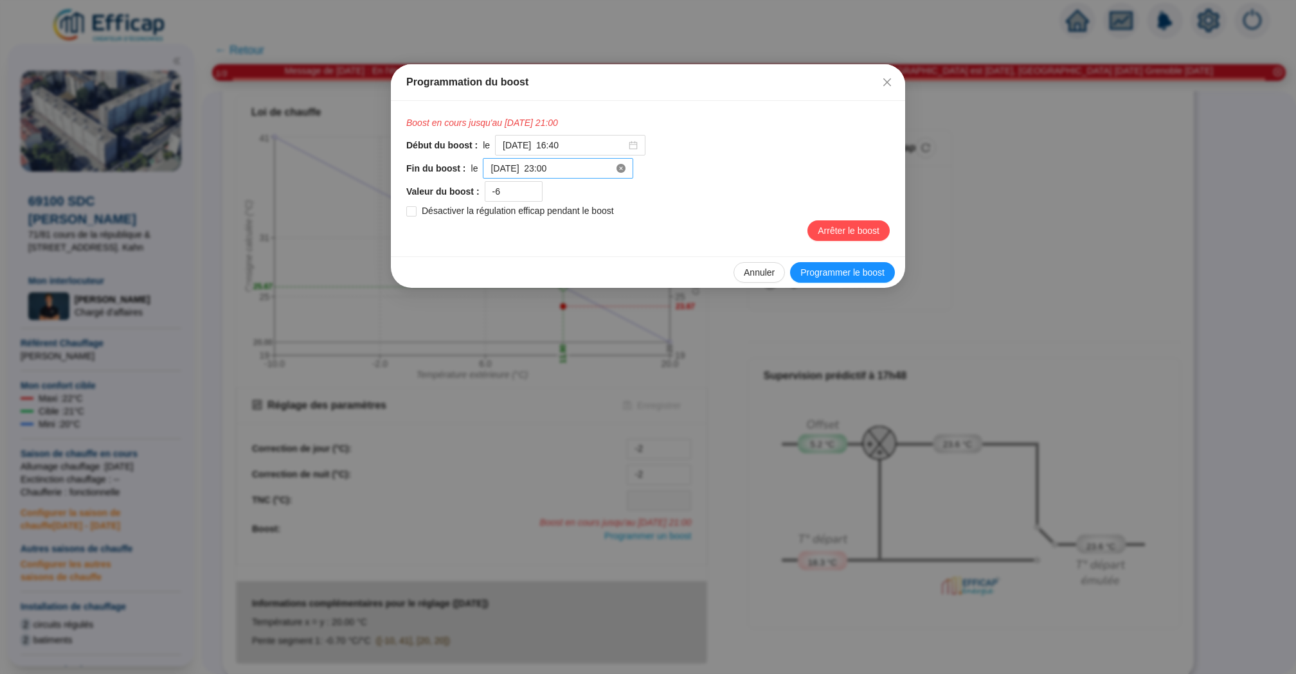
drag, startPoint x: 877, startPoint y: 273, endPoint x: 598, endPoint y: 167, distance: 298.4
click at [598, 168] on div "Programmation du boost Boost en cours jusqu'au 11/10/2025 21:00 Début du boost …" at bounding box center [648, 176] width 514 height 224
click at [592, 167] on input "2025-10-11 à 23:00" at bounding box center [551, 168] width 123 height 13
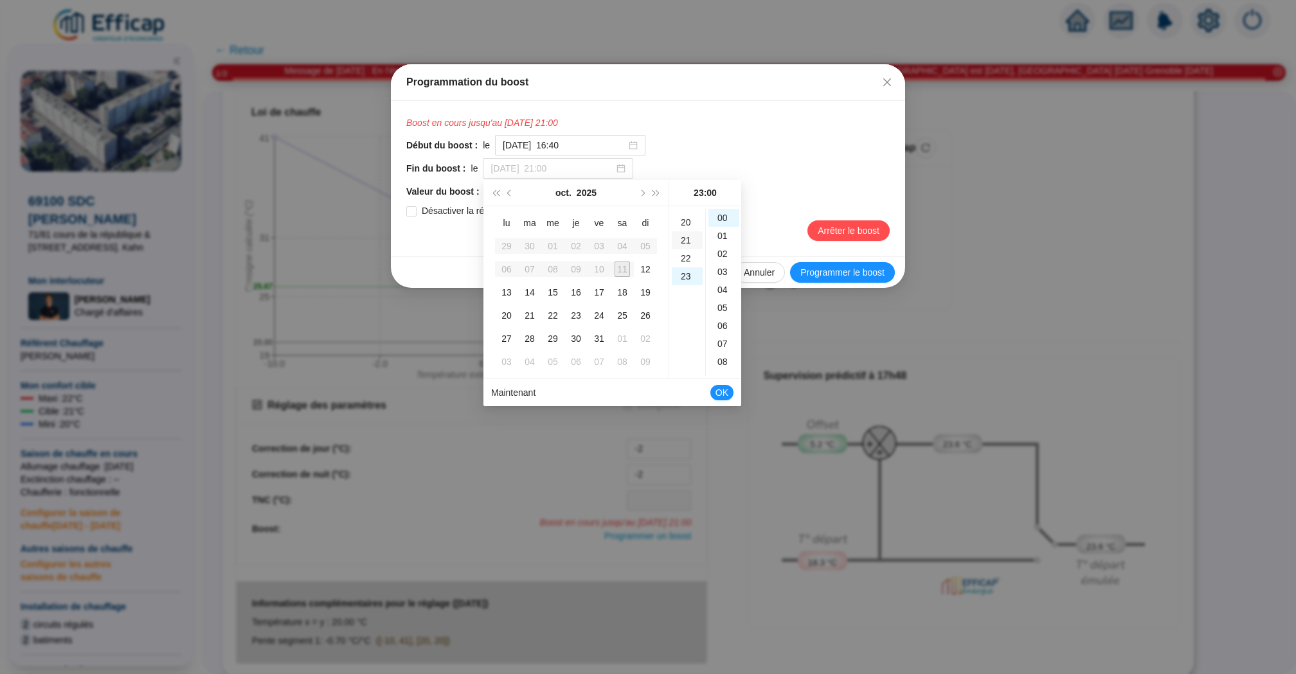
click at [687, 244] on div "21" at bounding box center [687, 240] width 31 height 18
type input "2025-10-11 à 21:00"
click at [725, 392] on span "OK" at bounding box center [721, 392] width 13 height 24
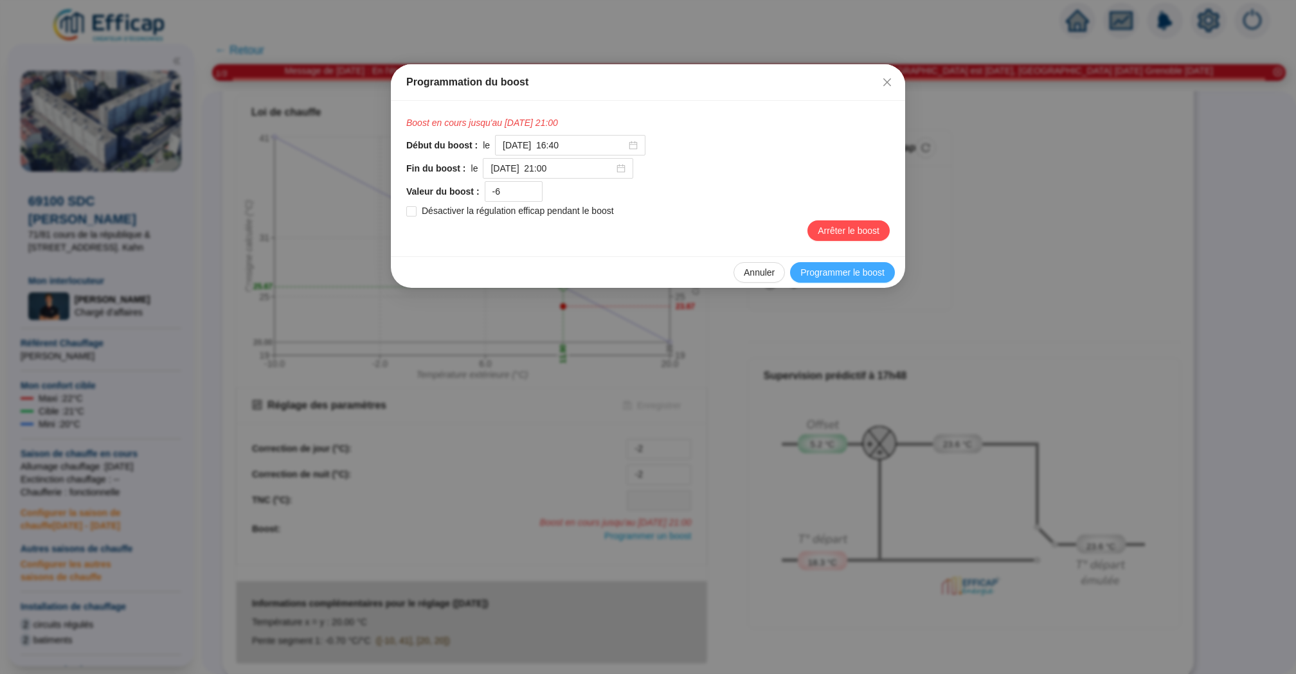
click at [868, 274] on span "Programmer le boost" at bounding box center [842, 272] width 84 height 13
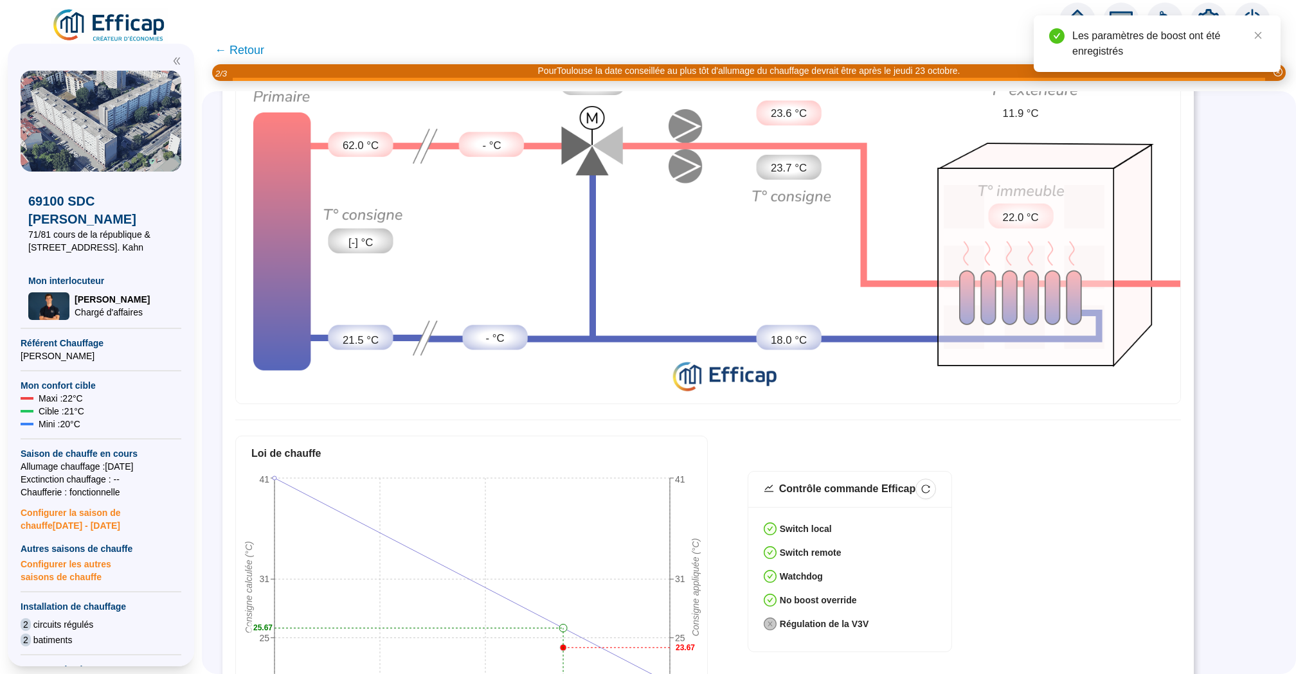
scroll to position [0, 0]
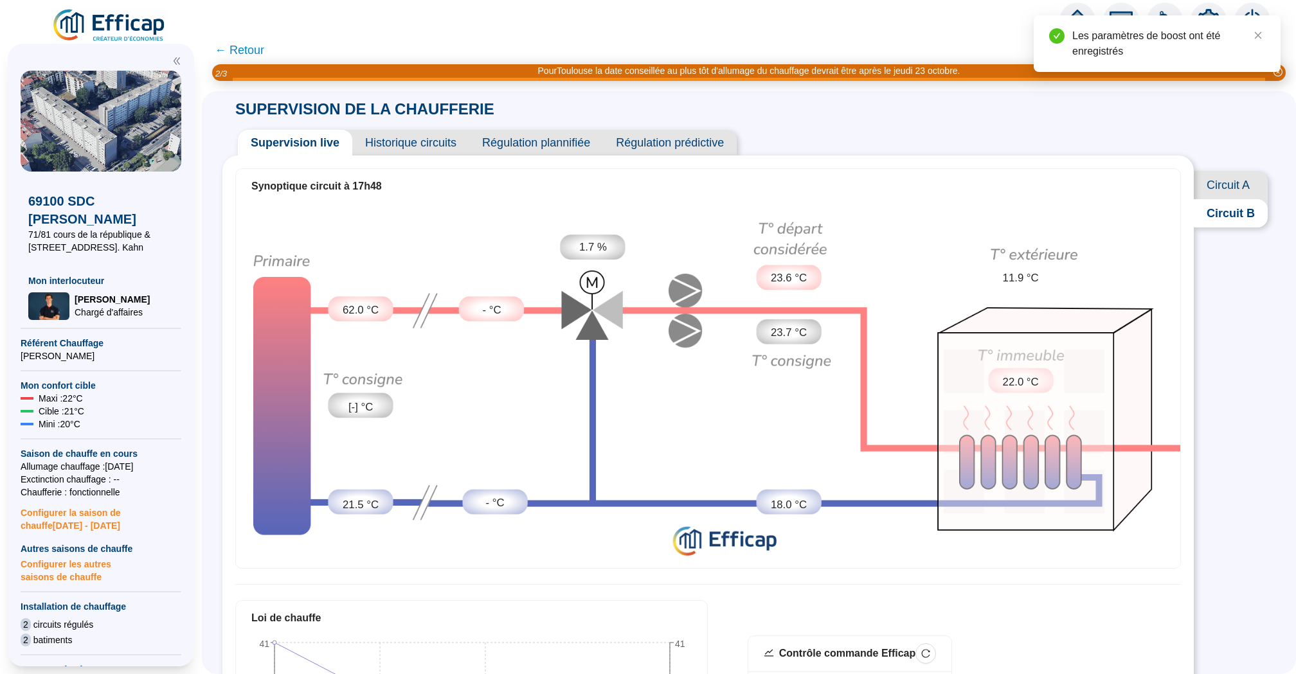
click at [1242, 179] on span "Circuit A" at bounding box center [1230, 185] width 74 height 28
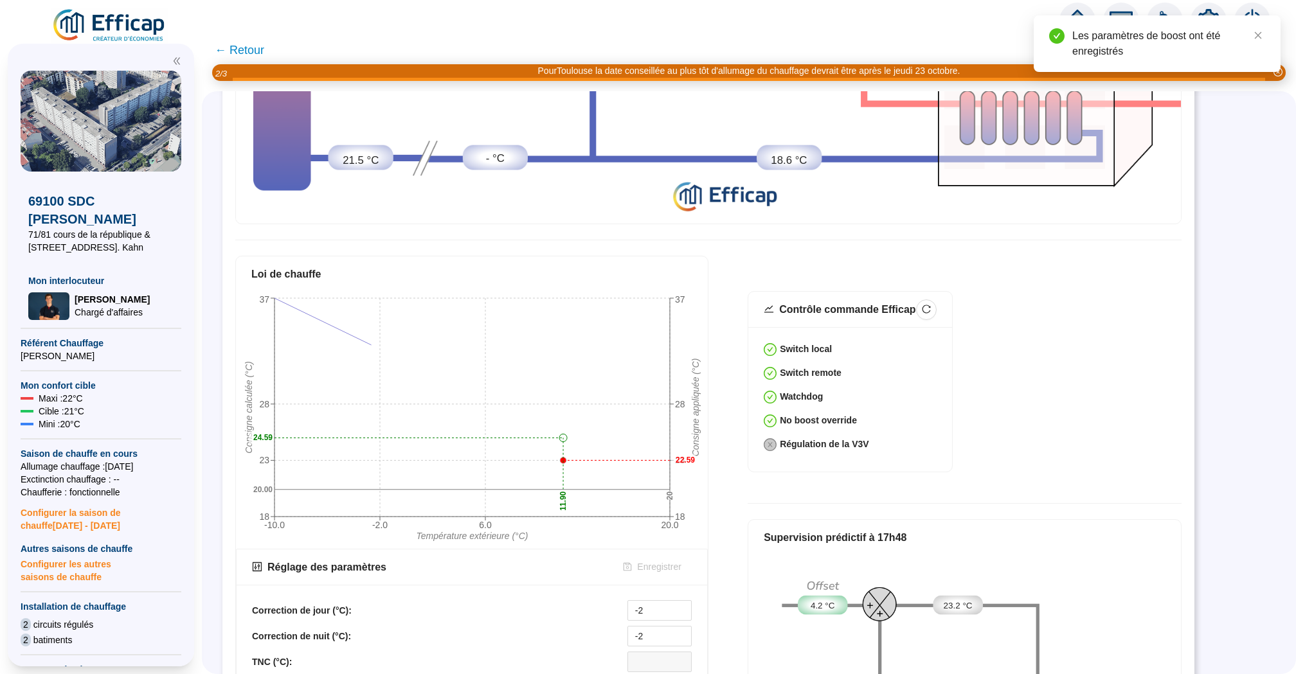
scroll to position [505, 0]
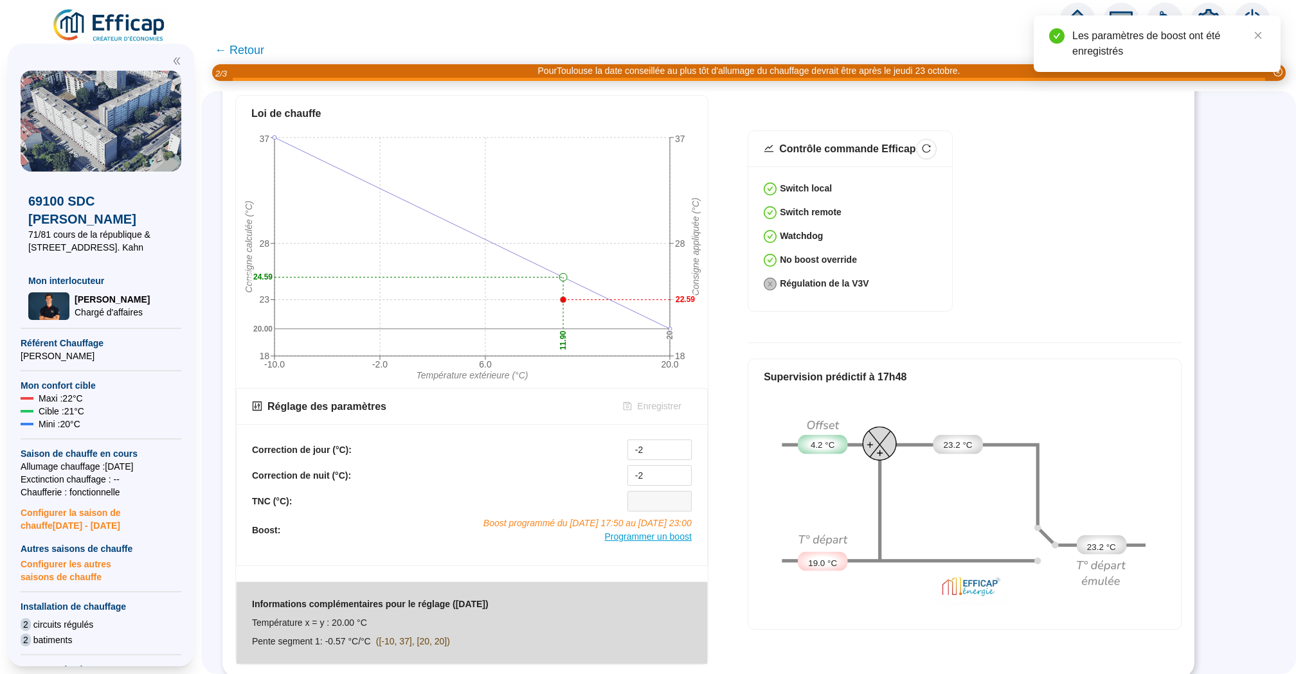
click at [666, 532] on span "Programmer un boost" at bounding box center [647, 537] width 87 height 10
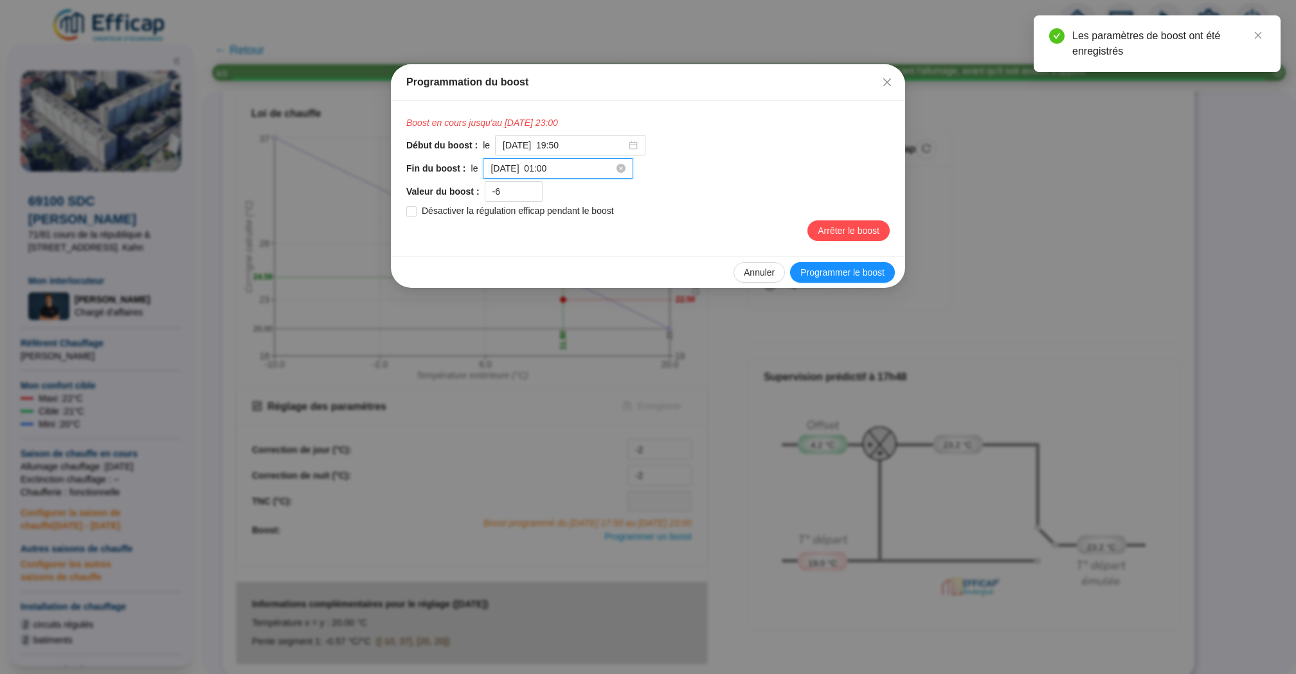
click at [587, 171] on input "2025-10-12 à 01:00" at bounding box center [551, 168] width 123 height 13
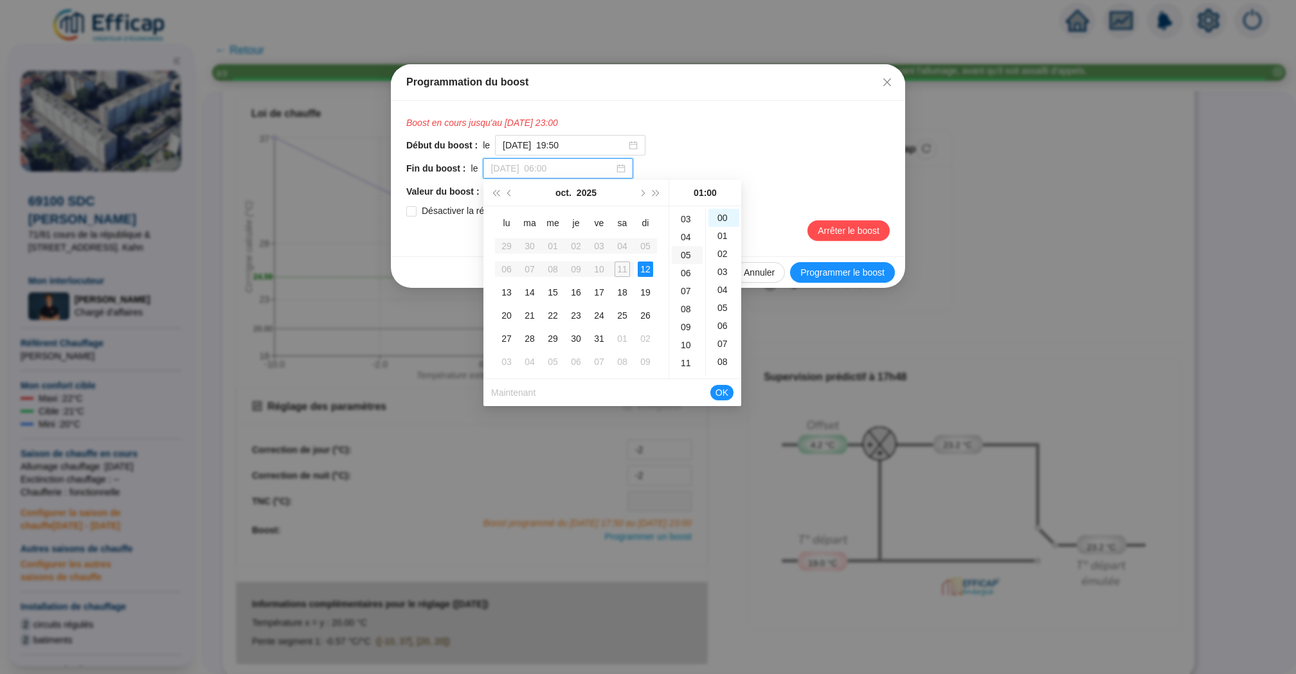
scroll to position [0, 0]
click at [538, 167] on input "2025-10-12 à 01:00" at bounding box center [551, 168] width 123 height 13
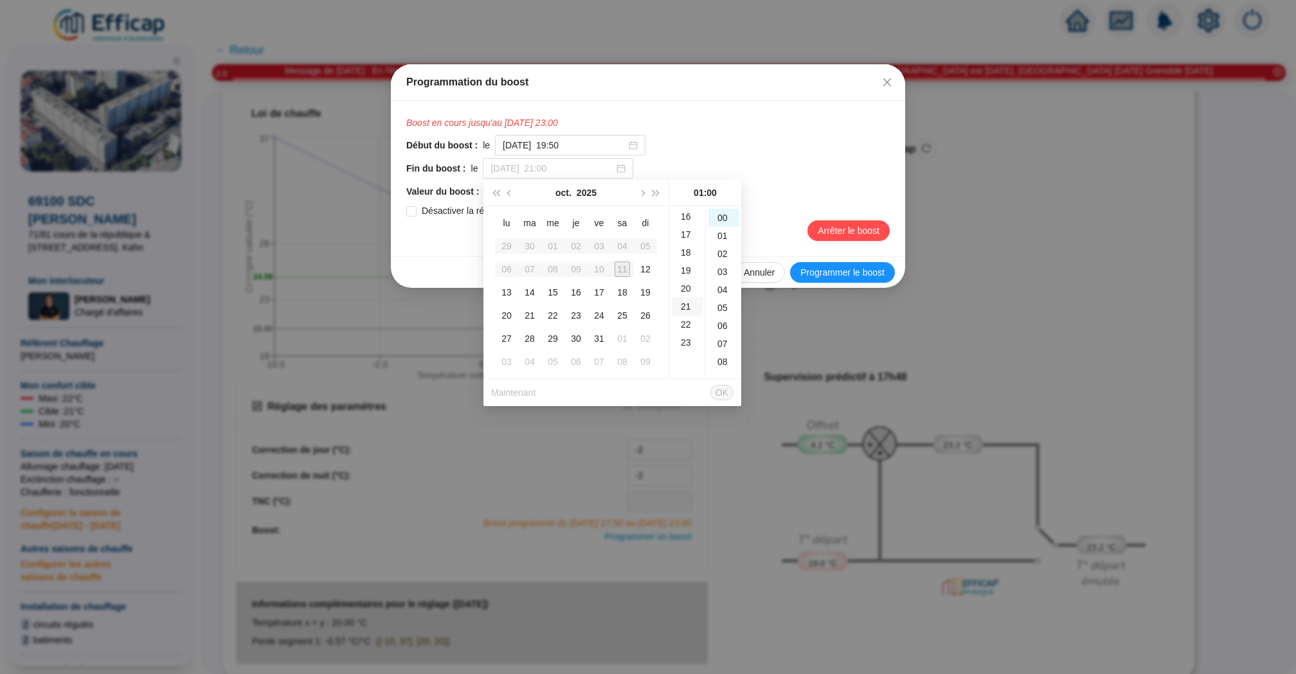
click at [681, 305] on div "21" at bounding box center [687, 307] width 31 height 18
type input "2025-10-11 à 21:00"
click at [719, 391] on span "OK" at bounding box center [721, 392] width 13 height 24
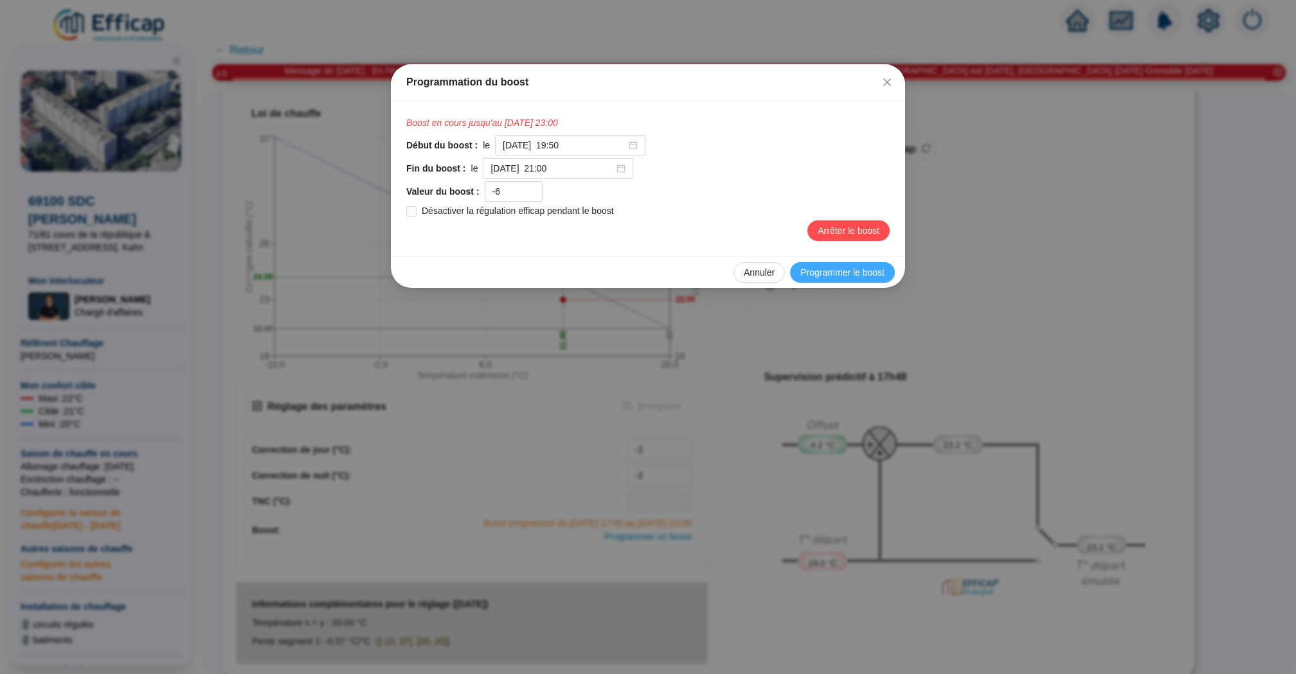
click at [843, 269] on span "Programmer le boost" at bounding box center [842, 272] width 84 height 13
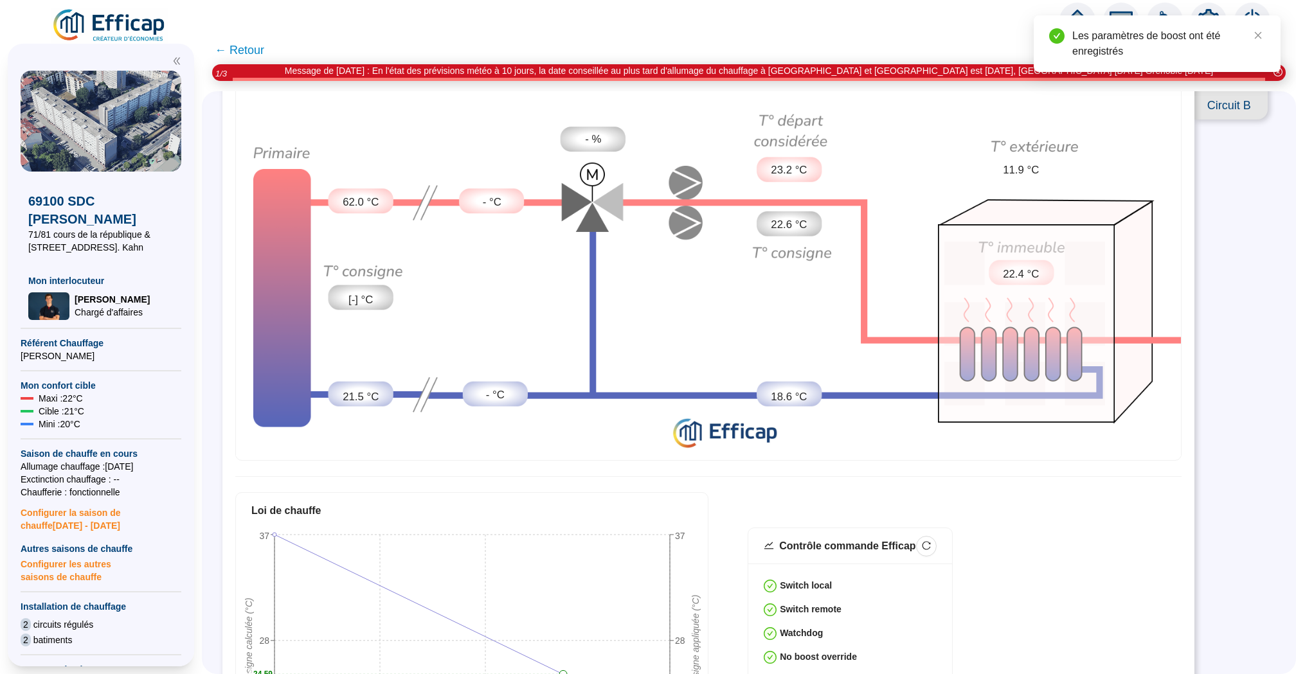
scroll to position [0, 0]
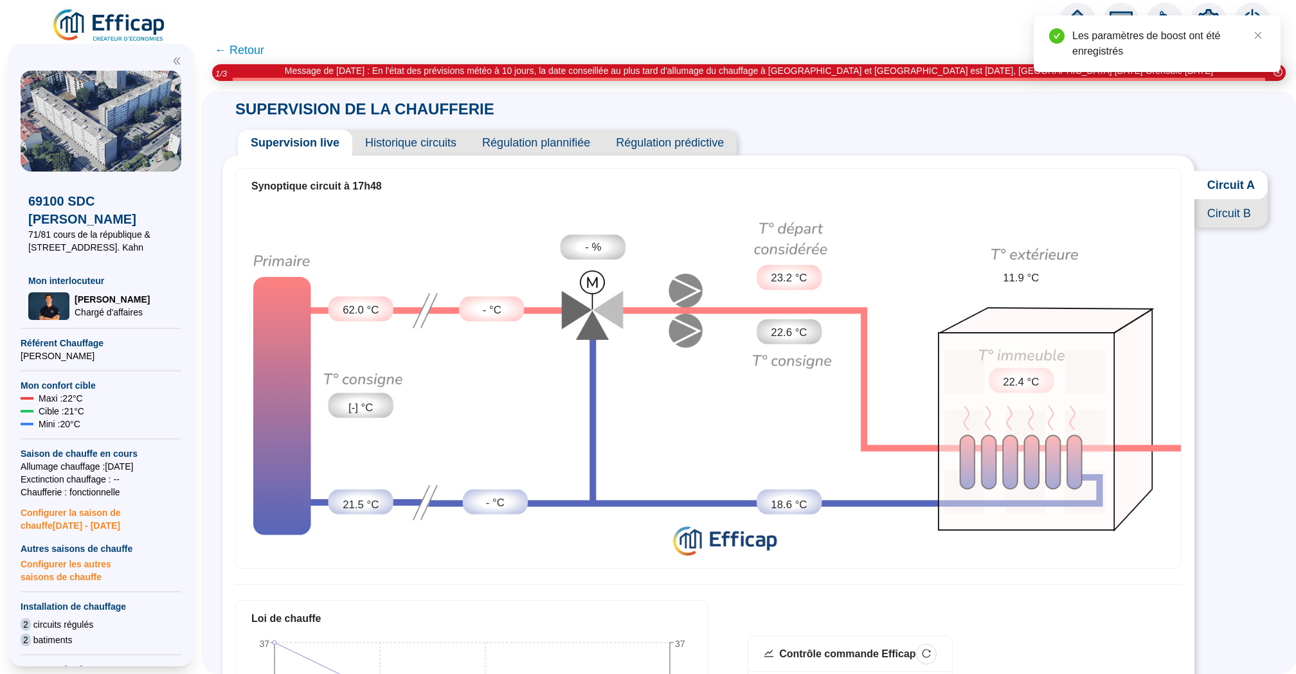
click at [1224, 213] on span "Circuit B" at bounding box center [1230, 213] width 73 height 28
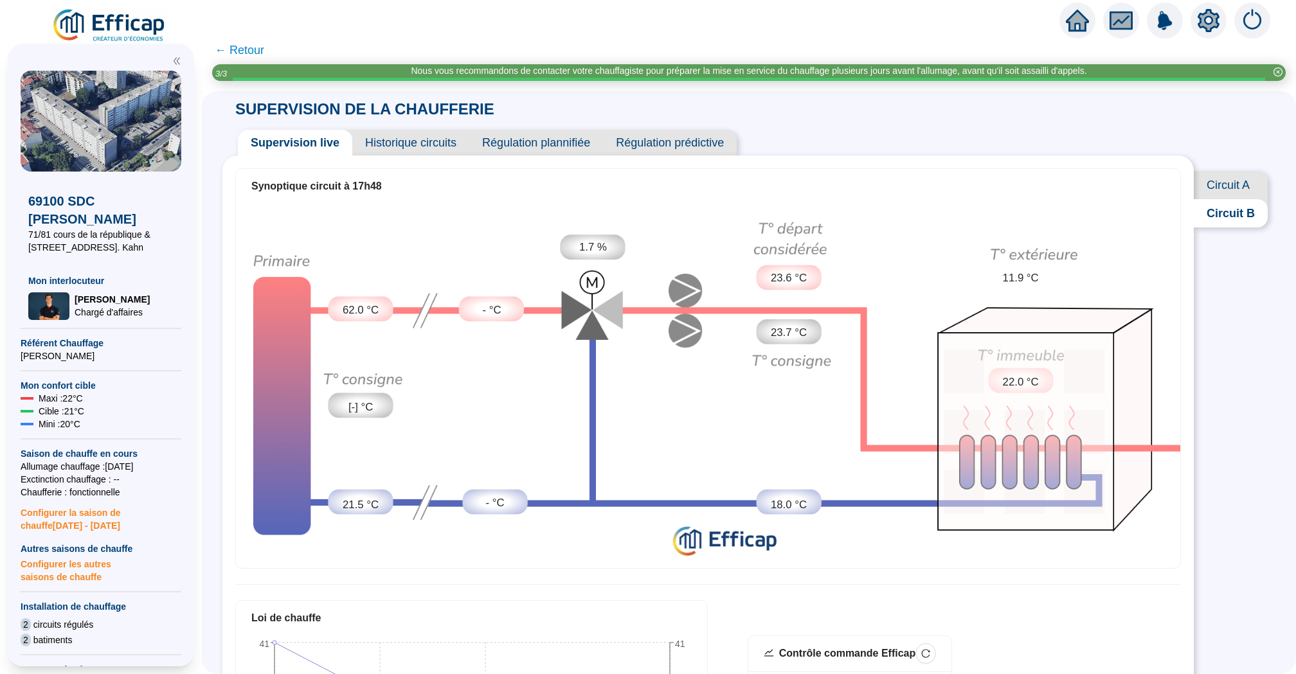
click at [1228, 180] on span "Circuit A" at bounding box center [1230, 185] width 74 height 28
click at [396, 145] on span "Historique circuits" at bounding box center [410, 143] width 117 height 26
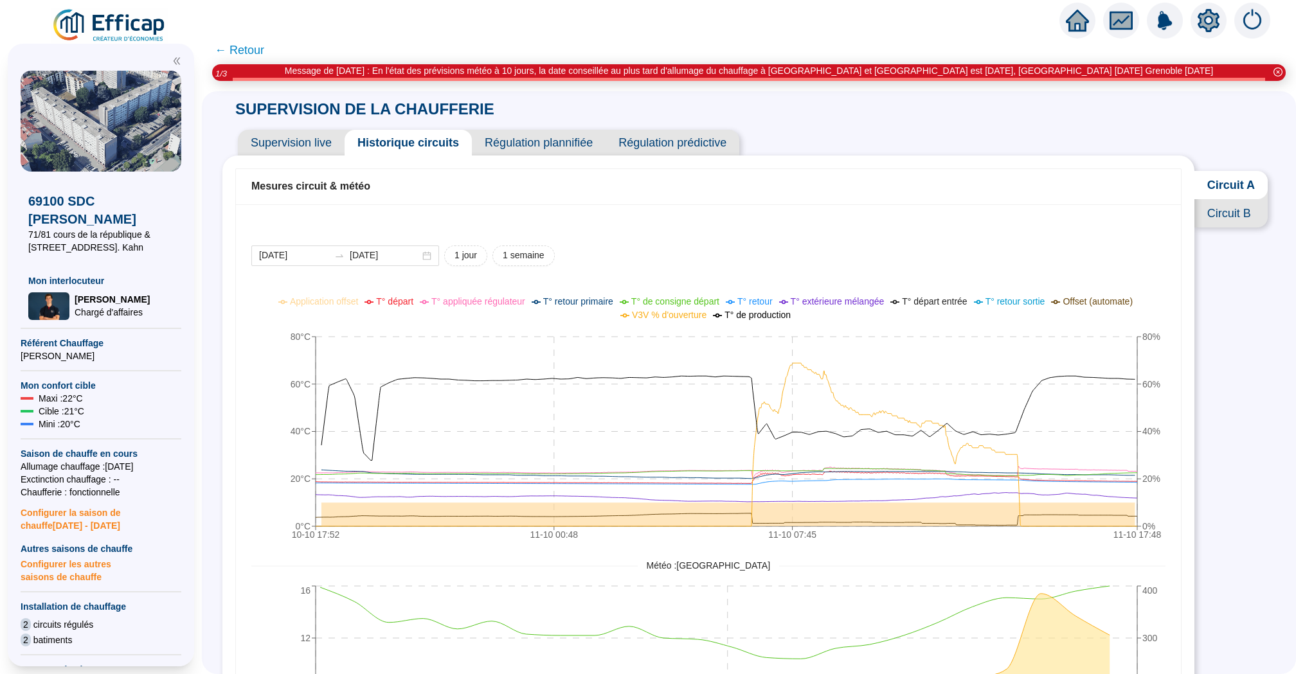
click at [288, 148] on span "Supervision live" at bounding box center [291, 143] width 107 height 26
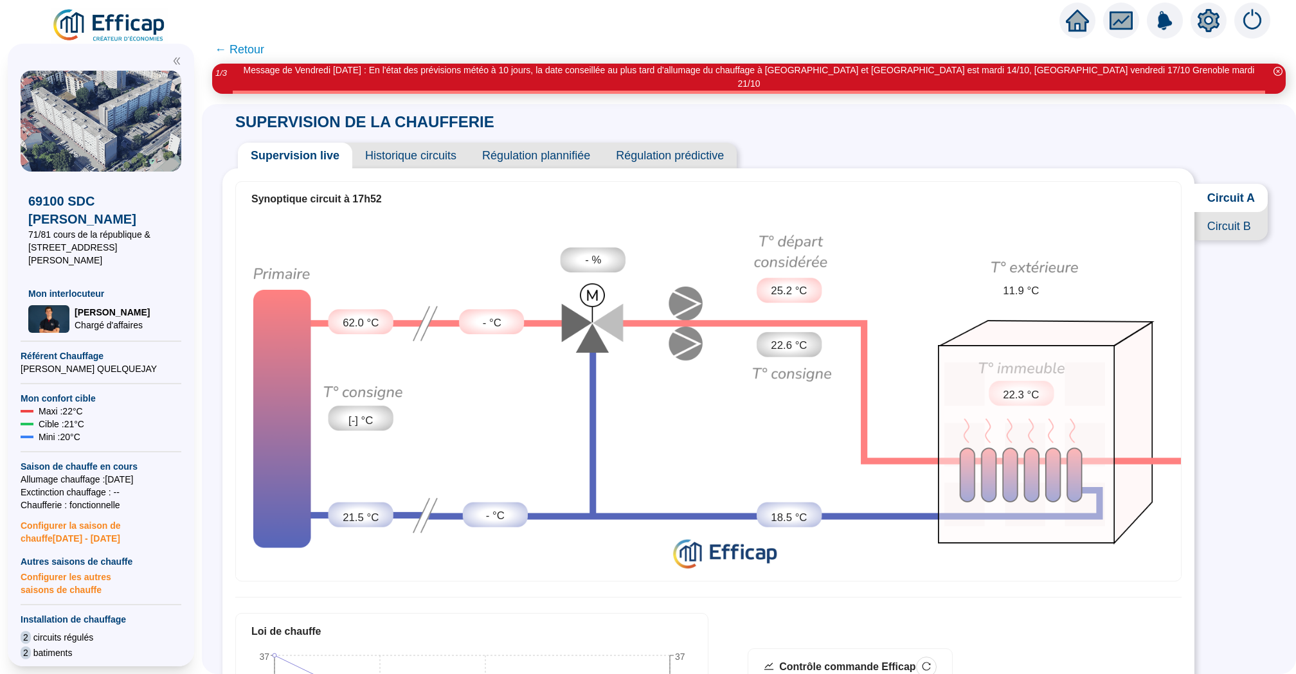
click at [411, 147] on span "Historique circuits" at bounding box center [410, 156] width 117 height 26
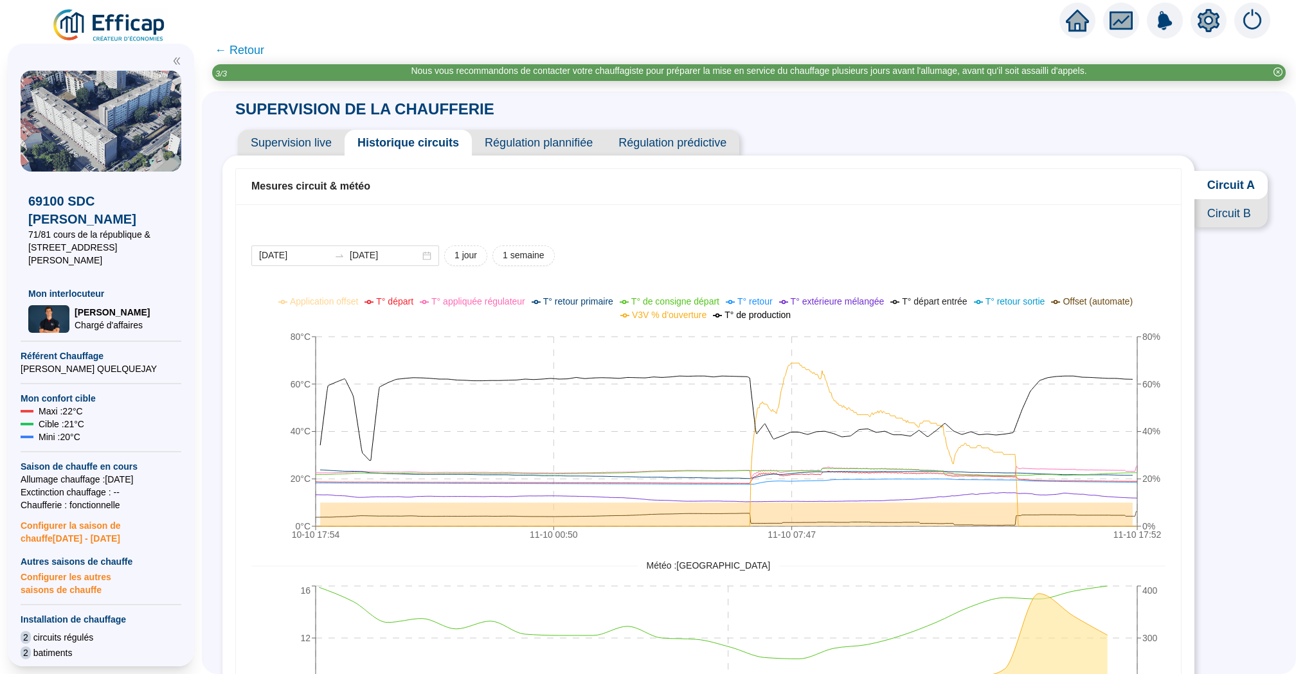
click at [1230, 213] on span "Circuit B" at bounding box center [1230, 213] width 73 height 28
click at [1213, 193] on span "Circuit A" at bounding box center [1230, 185] width 74 height 28
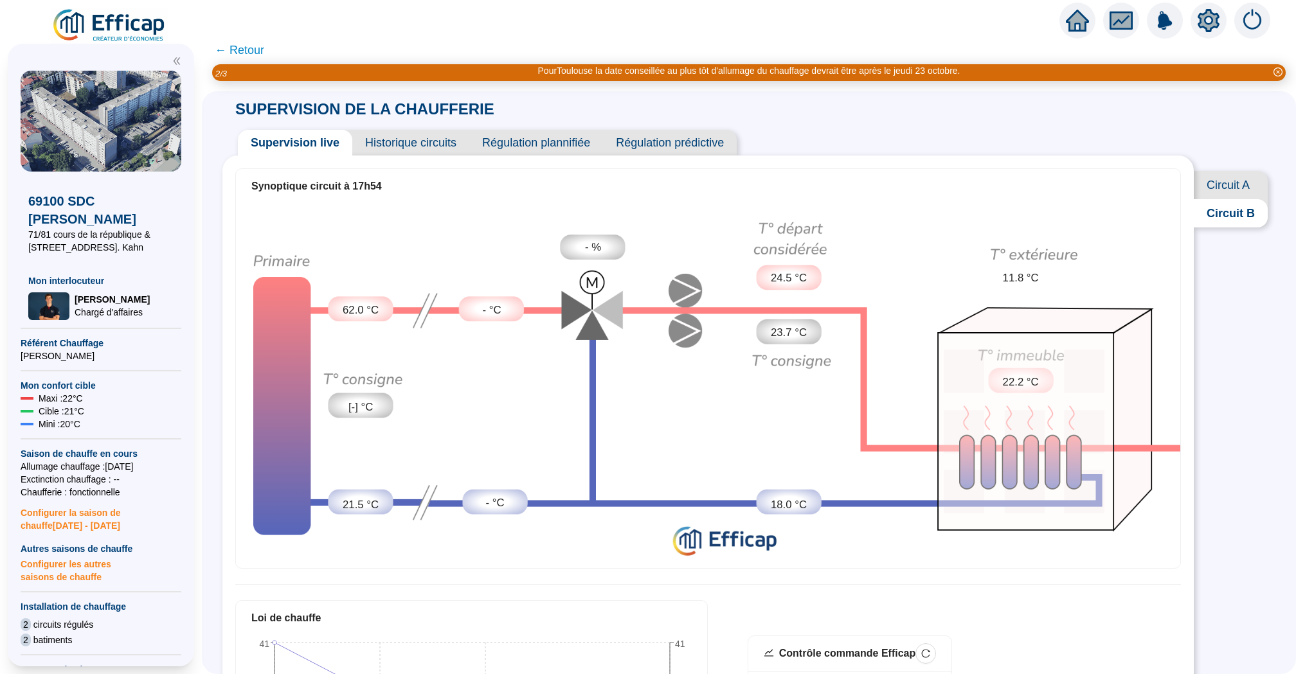
click at [1222, 190] on span "Circuit A" at bounding box center [1230, 185] width 74 height 28
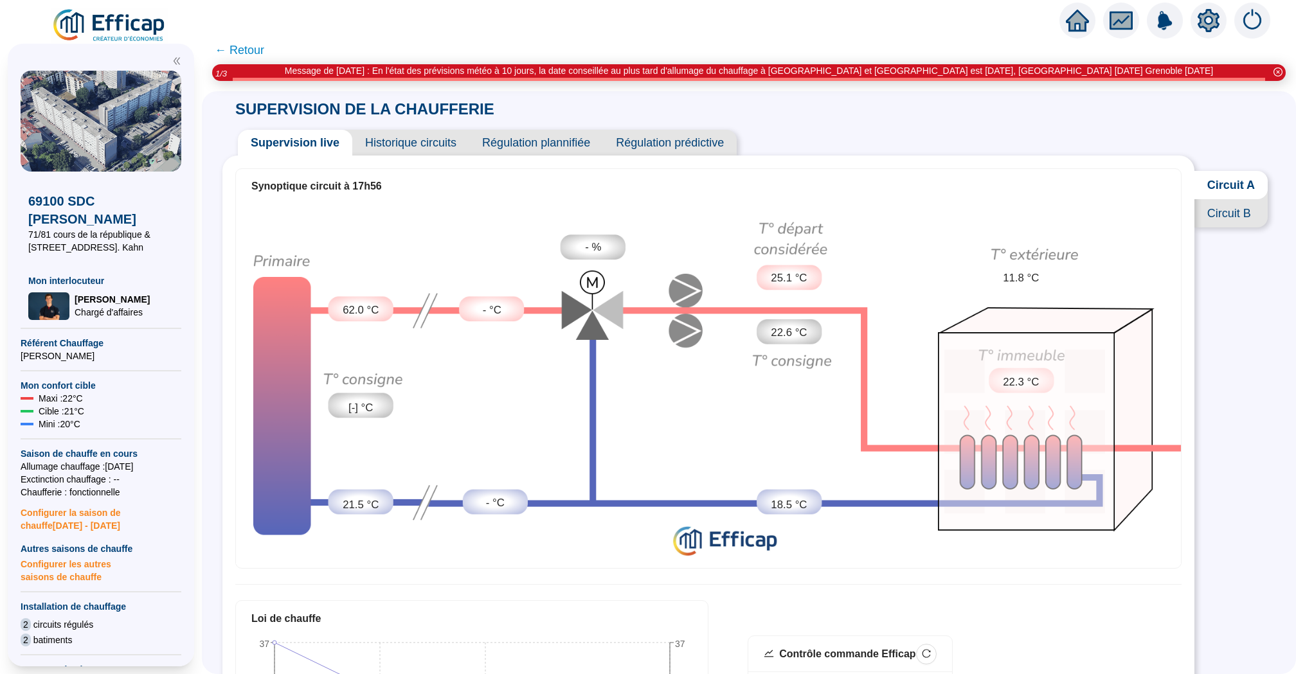
click at [1205, 204] on span "Circuit B" at bounding box center [1230, 213] width 73 height 28
click at [381, 134] on span "Historique circuits" at bounding box center [410, 143] width 117 height 26
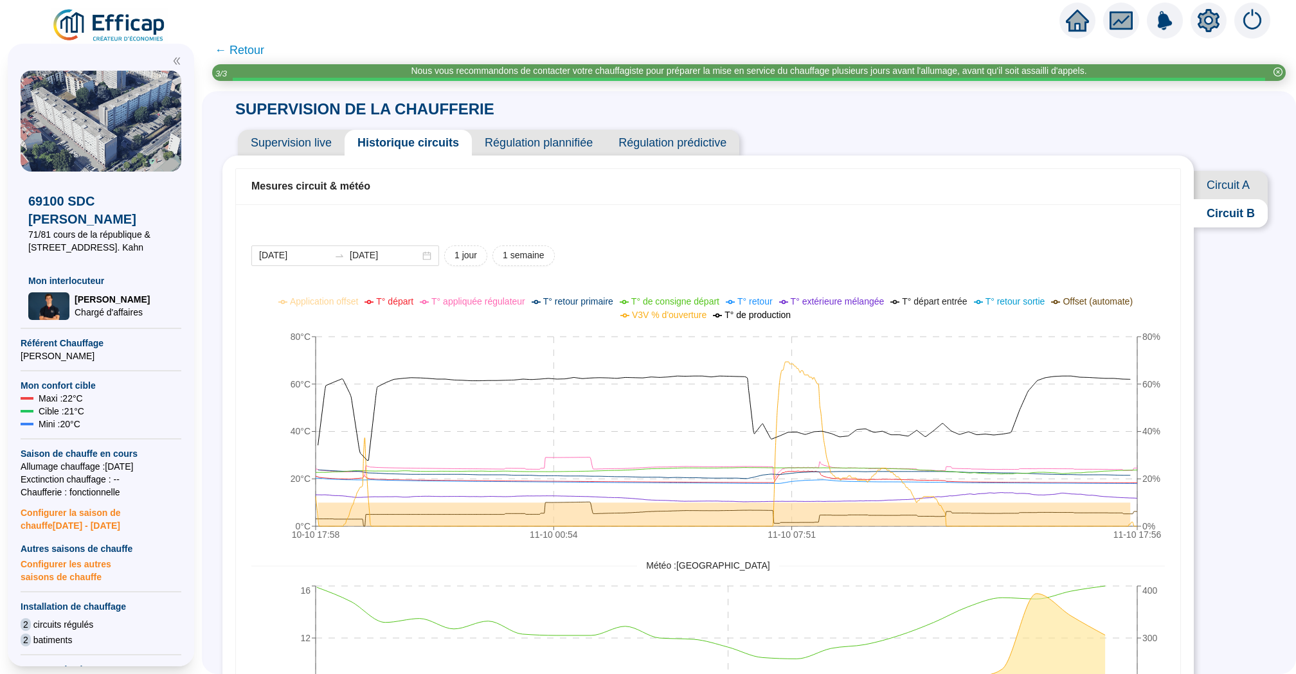
click at [1242, 173] on span "Circuit A" at bounding box center [1230, 185] width 74 height 28
